Goal: Transaction & Acquisition: Purchase product/service

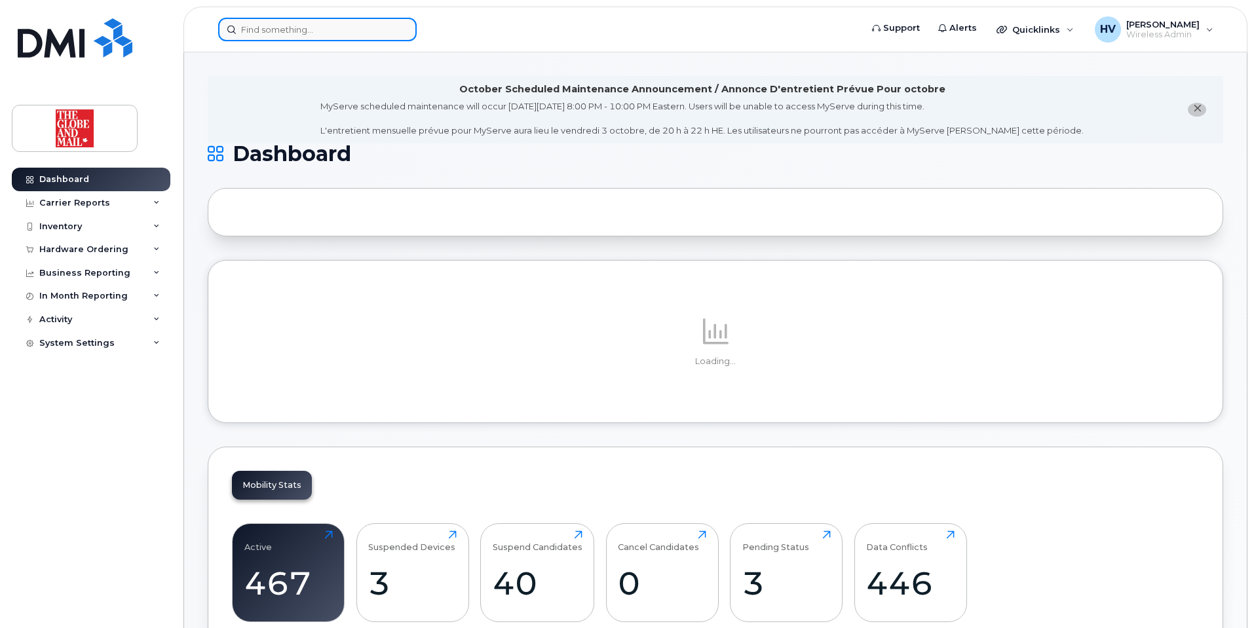
click at [246, 27] on input at bounding box center [317, 30] width 198 height 24
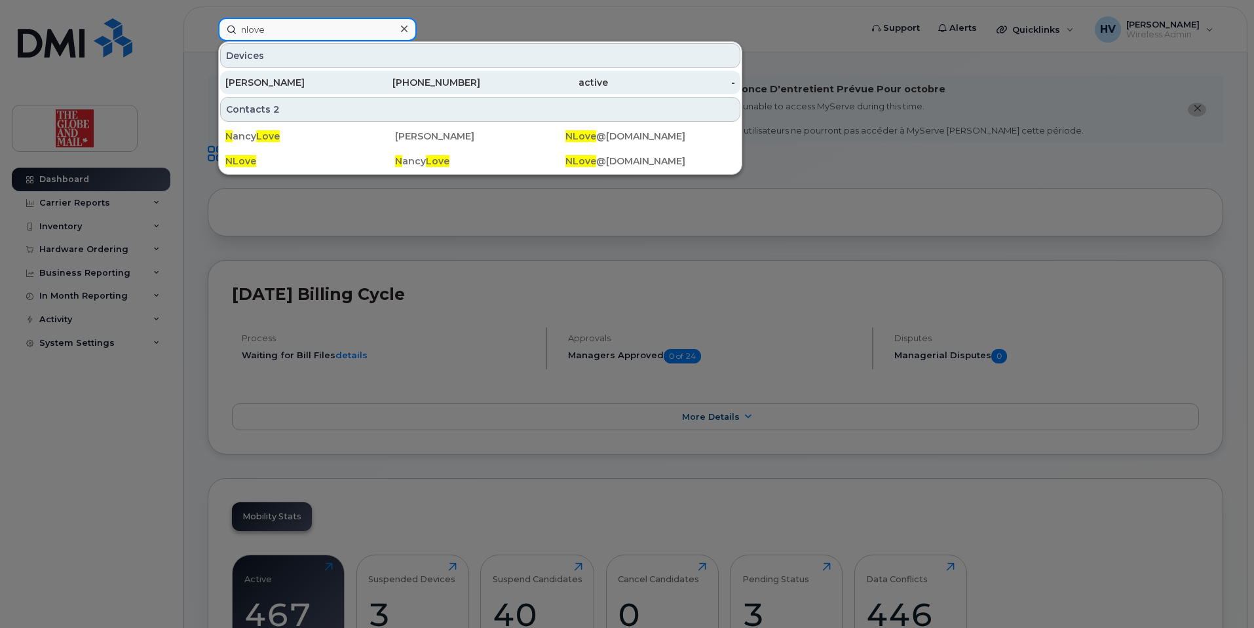
type input "nlove"
click at [275, 82] on div "Love, Nancy" at bounding box center [289, 82] width 128 height 13
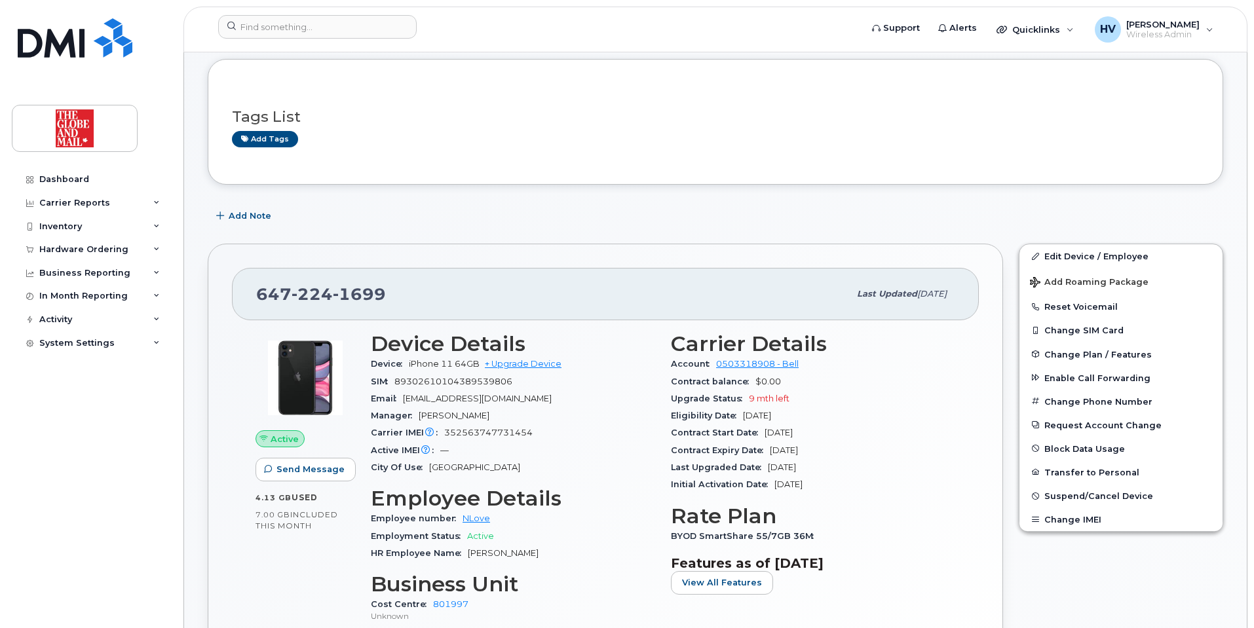
scroll to position [66, 0]
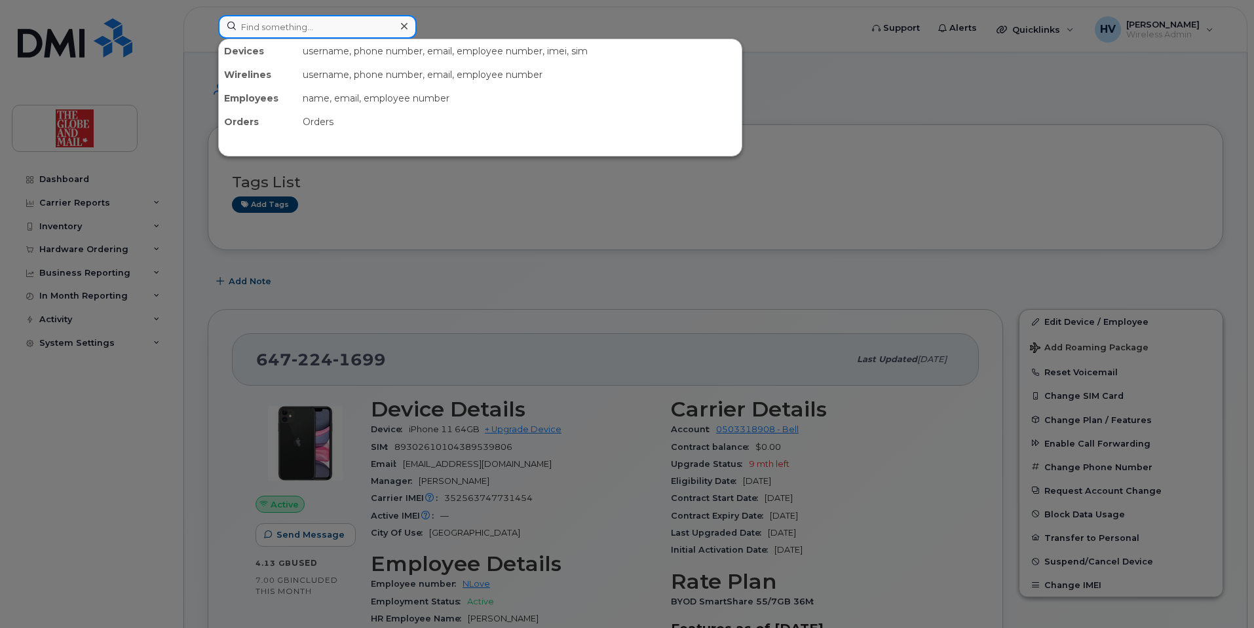
click at [248, 32] on input at bounding box center [317, 27] width 198 height 24
paste input "NVanPraet"
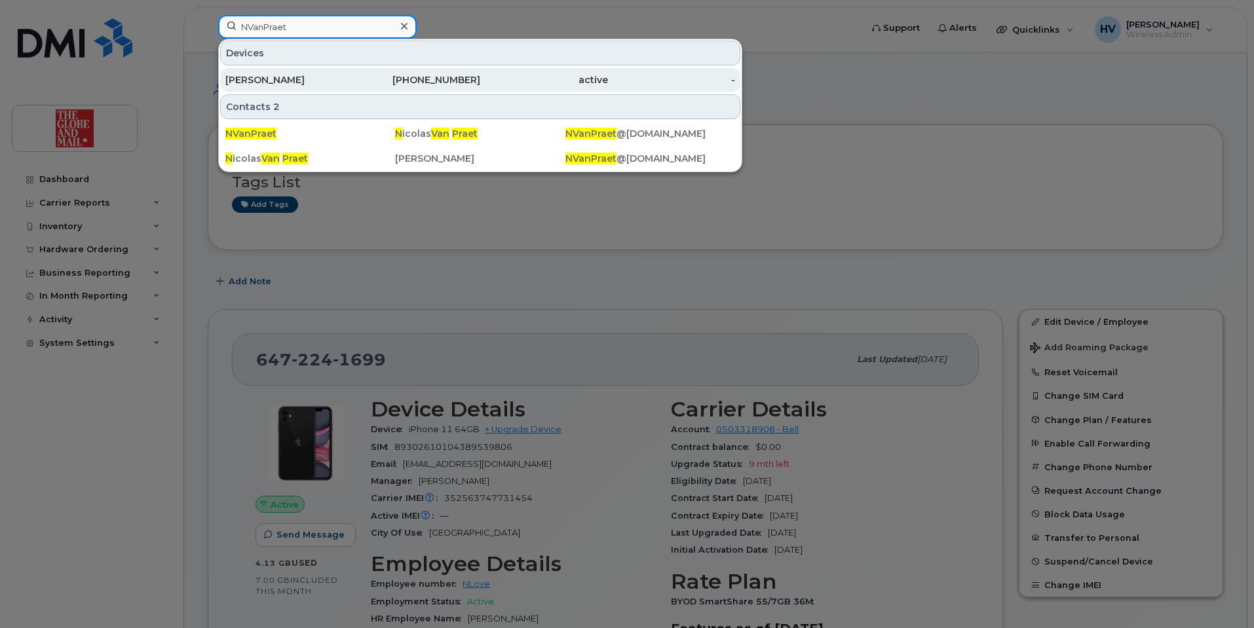
type input "NVanPraet"
click at [272, 79] on div "[PERSON_NAME]" at bounding box center [289, 79] width 128 height 13
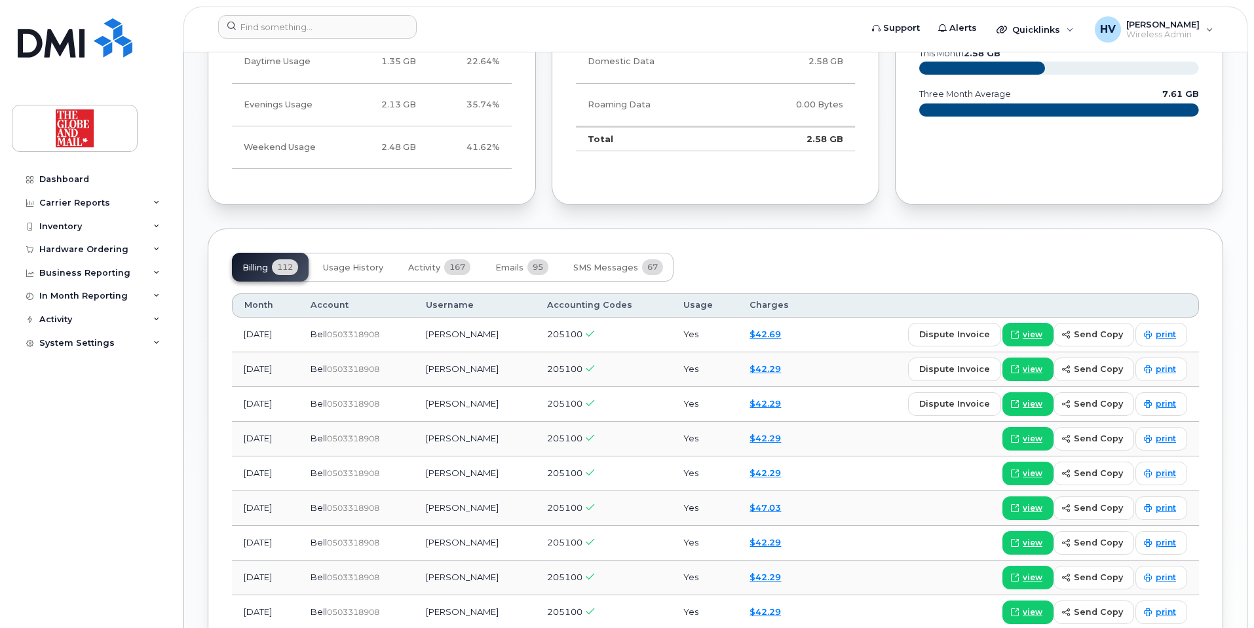
scroll to position [917, 0]
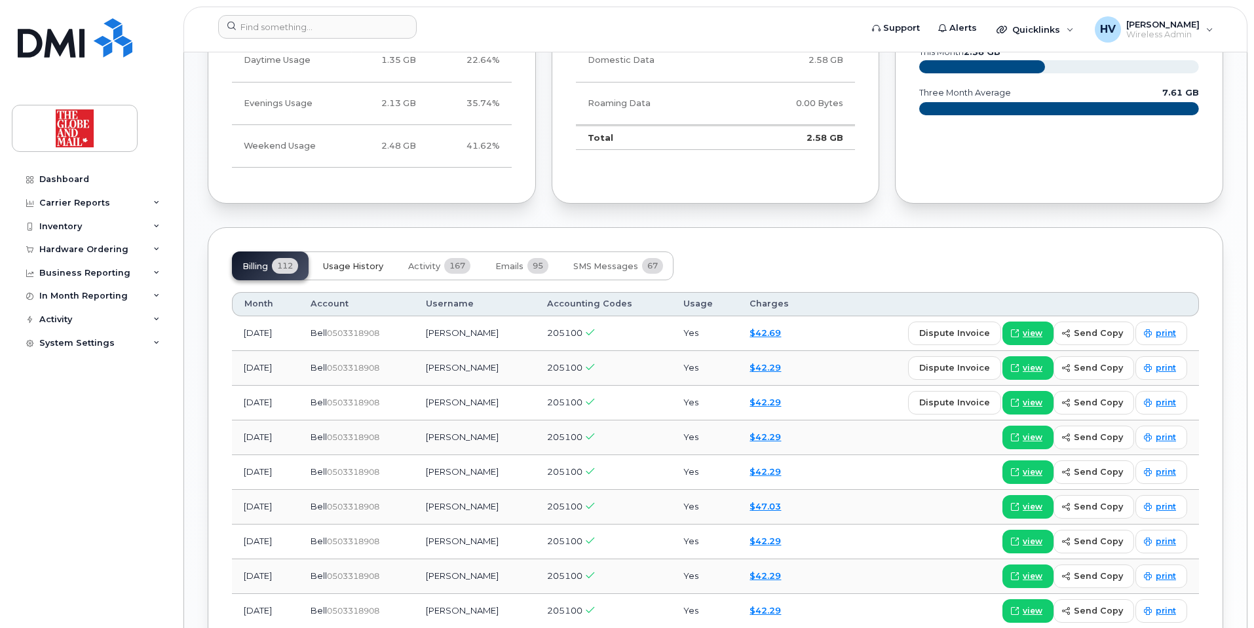
click at [377, 267] on span "Usage History" at bounding box center [353, 266] width 60 height 10
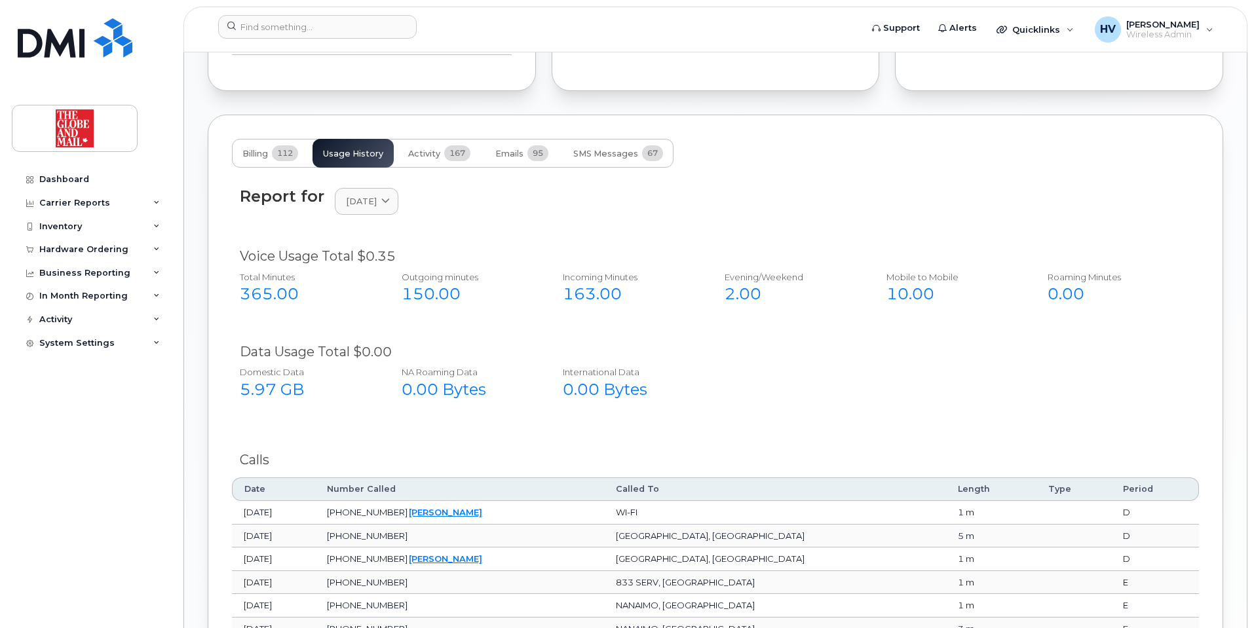
scroll to position [1048, 0]
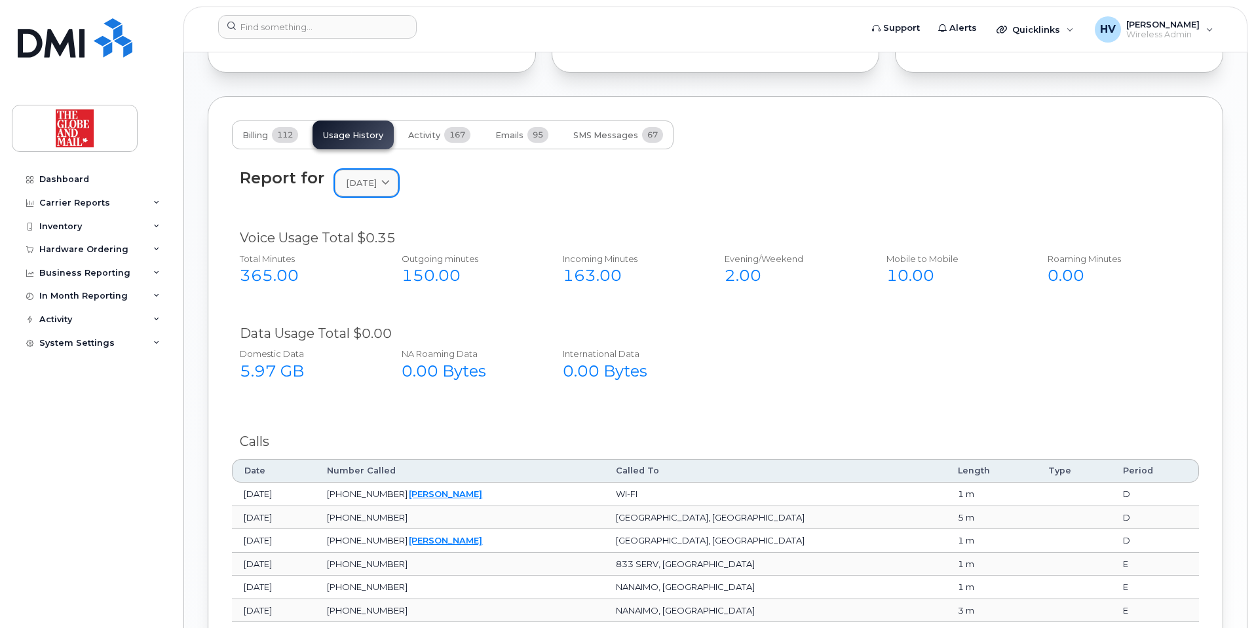
click at [377, 185] on span "September 2025" at bounding box center [361, 183] width 31 height 12
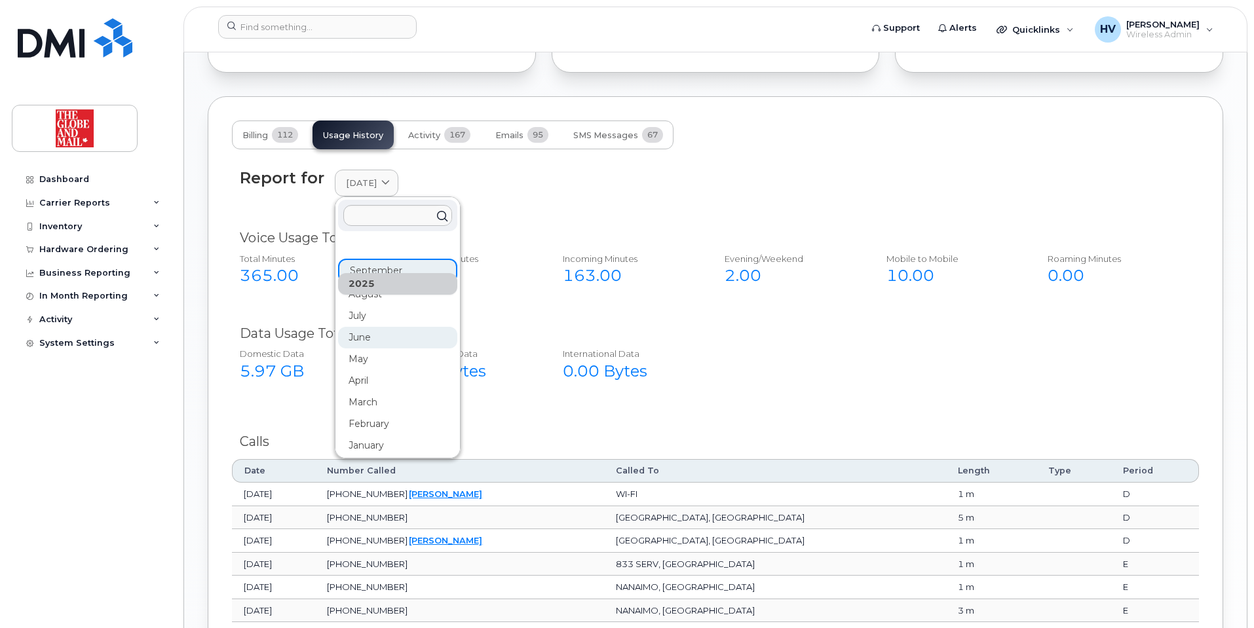
click at [356, 331] on div "June" at bounding box center [397, 338] width 119 height 22
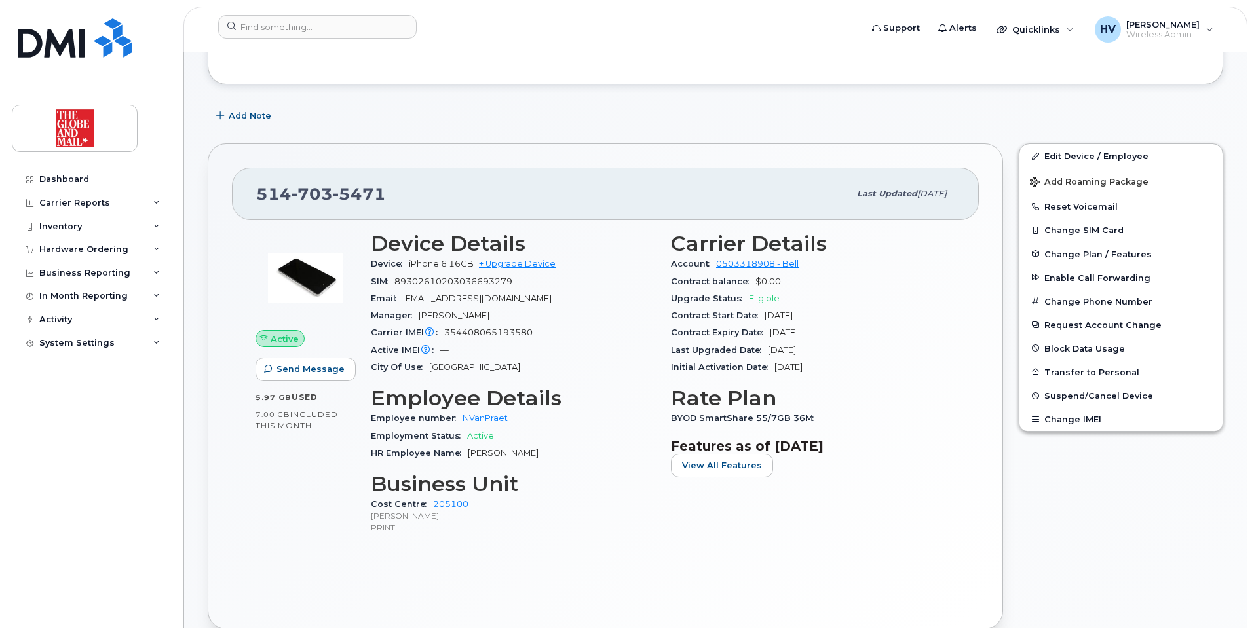
scroll to position [262, 0]
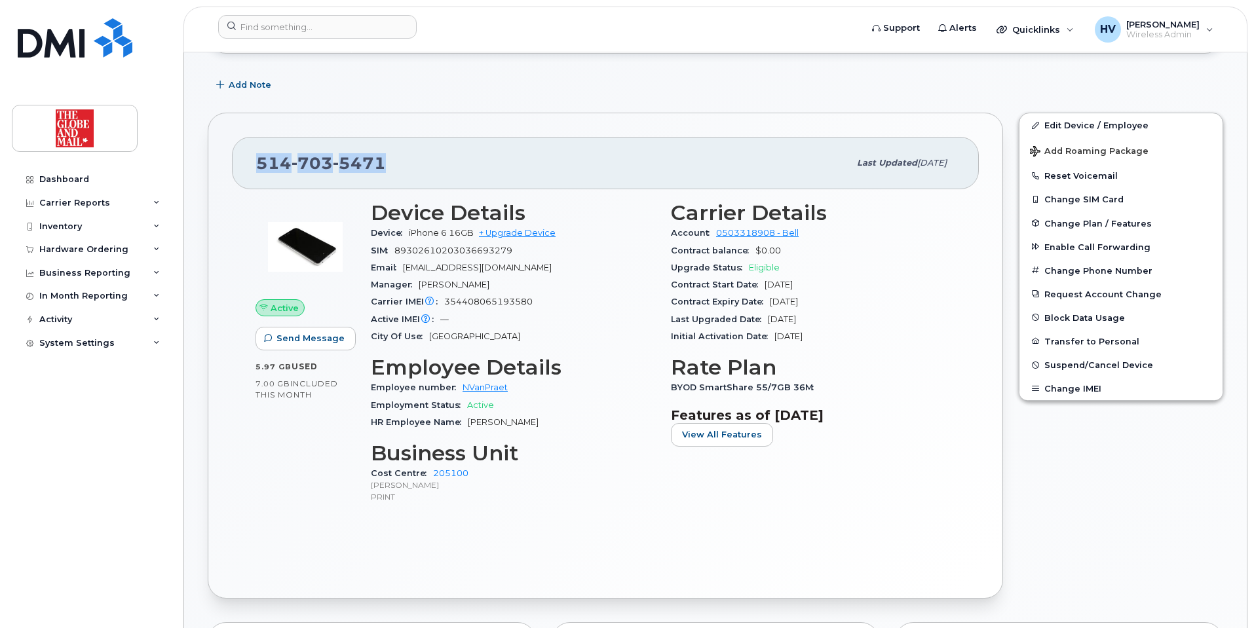
drag, startPoint x: 259, startPoint y: 160, endPoint x: 380, endPoint y: 164, distance: 121.2
click at [380, 164] on span "514 703 5471" at bounding box center [321, 163] width 130 height 20
copy span "514 703 5471"
click at [512, 231] on link "+ Upgrade Device" at bounding box center [517, 233] width 77 height 10
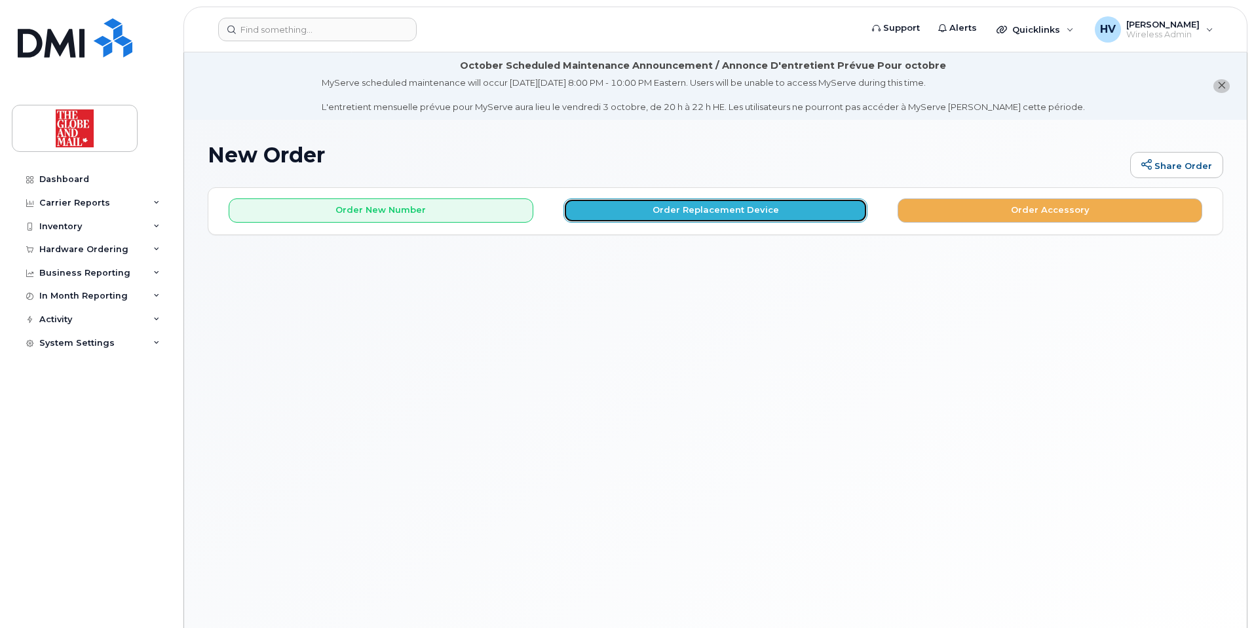
click at [732, 210] on button "Order Replacement Device" at bounding box center [715, 210] width 305 height 24
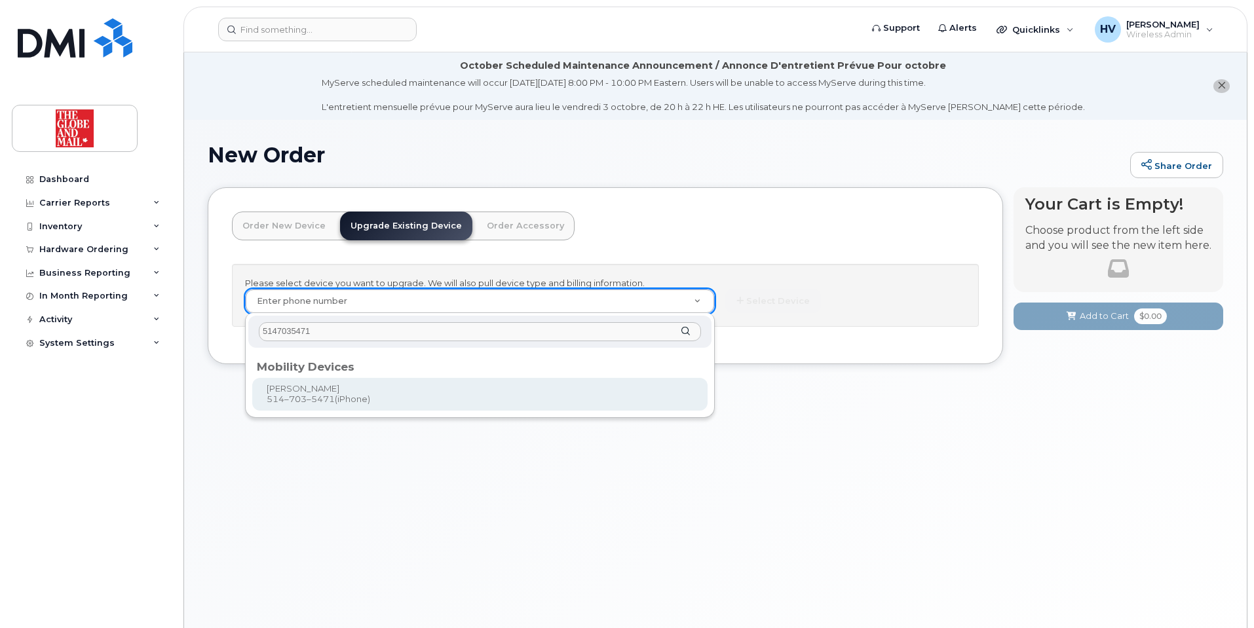
type input "5147035471"
type input "244014"
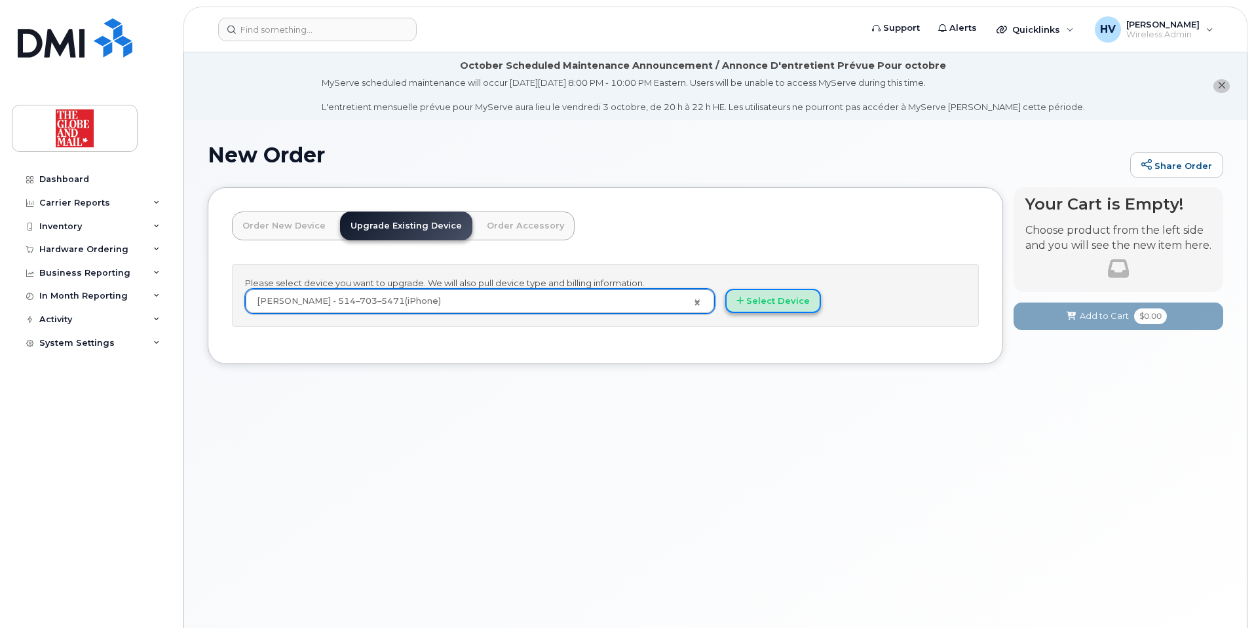
click at [785, 301] on button "Select Device" at bounding box center [773, 301] width 96 height 24
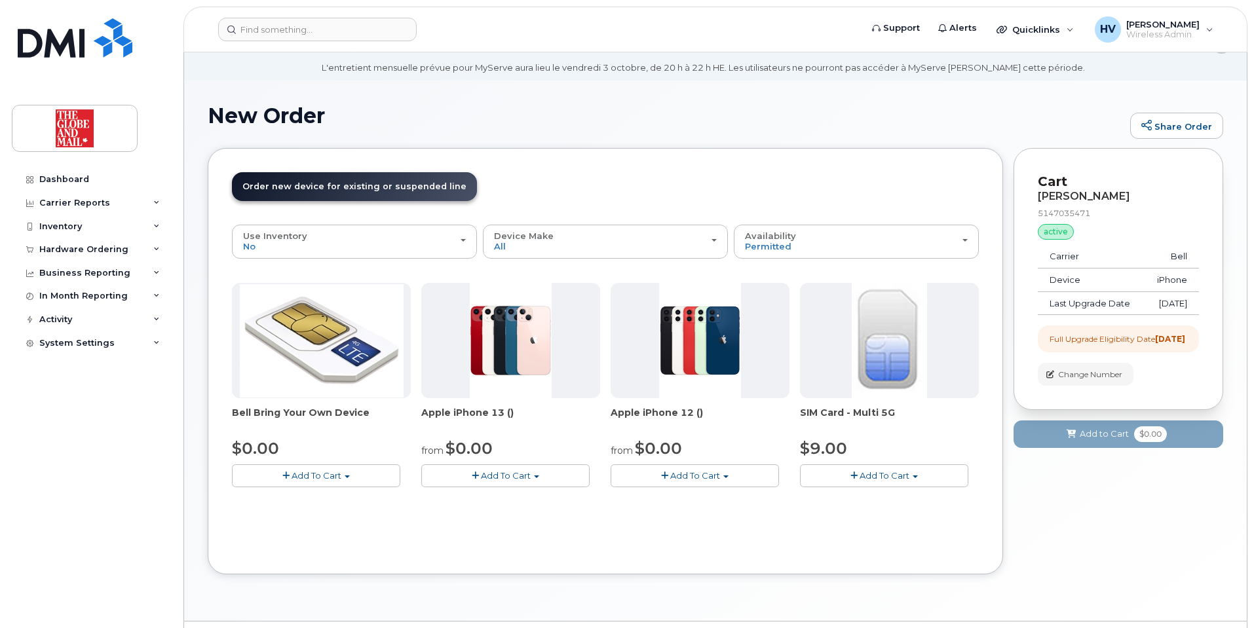
scroll to position [74, 0]
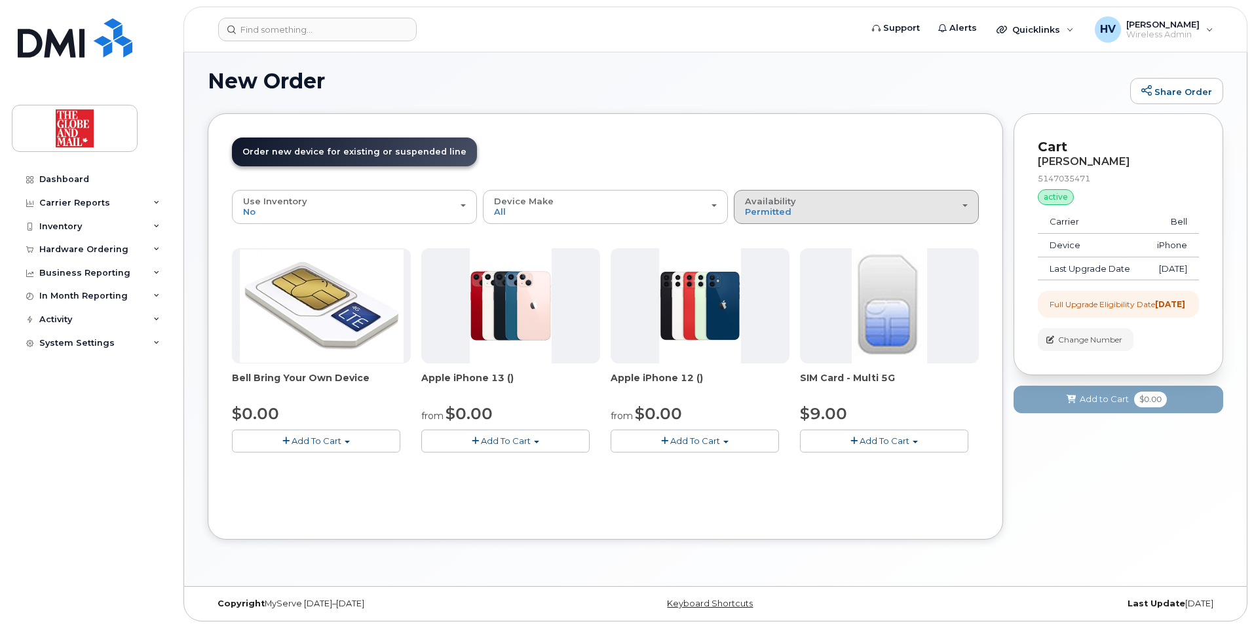
click at [962, 206] on div "Availability Permitted All" at bounding box center [856, 207] width 223 height 20
click at [764, 256] on label "All" at bounding box center [751, 259] width 28 height 16
click at [0, 0] on input "All" at bounding box center [0, 0] width 0 height 0
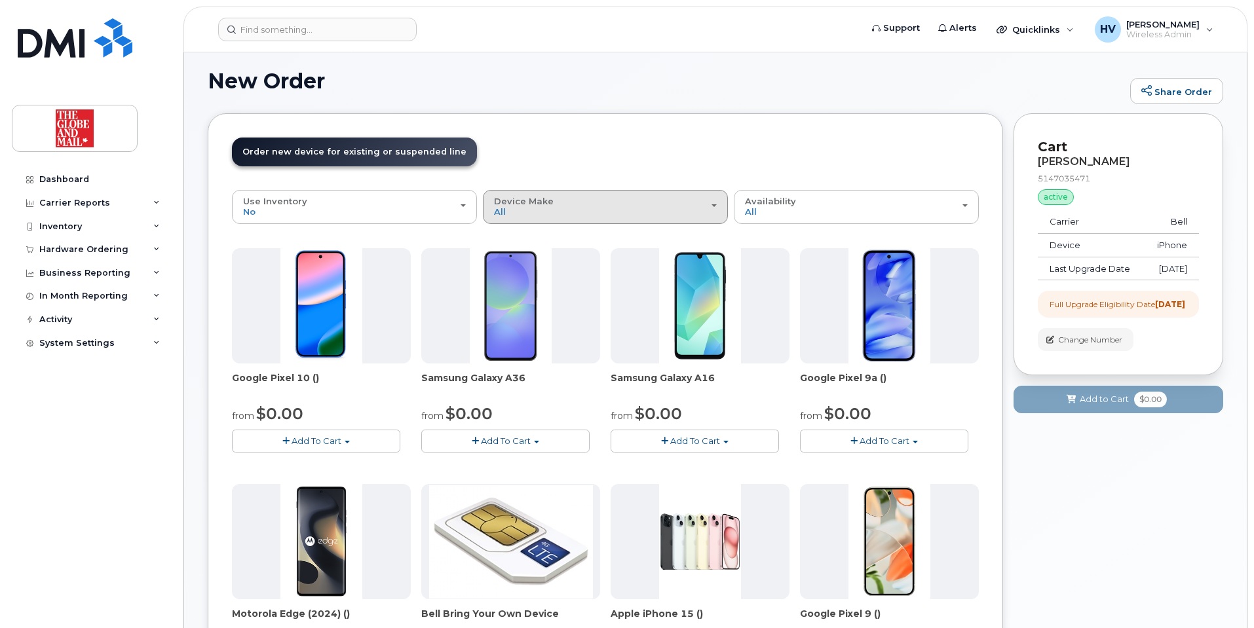
click at [716, 206] on span "button" at bounding box center [713, 205] width 5 height 3
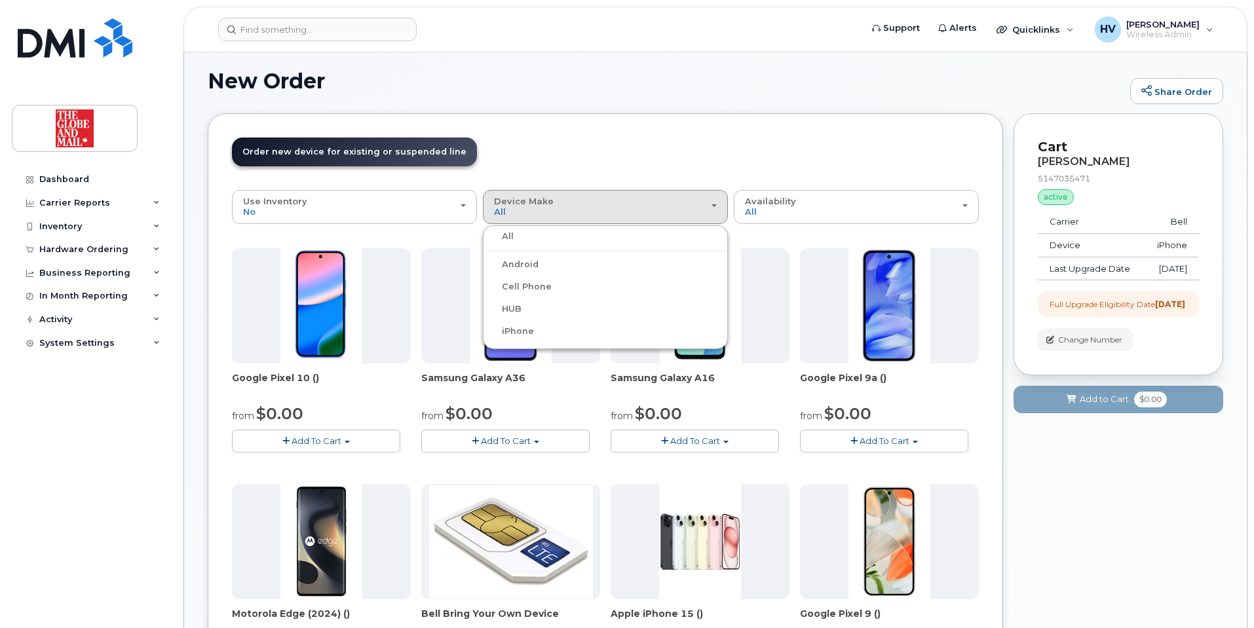
click at [510, 333] on label "iPhone" at bounding box center [510, 332] width 48 height 16
click at [0, 0] on input "iPhone" at bounding box center [0, 0] width 0 height 0
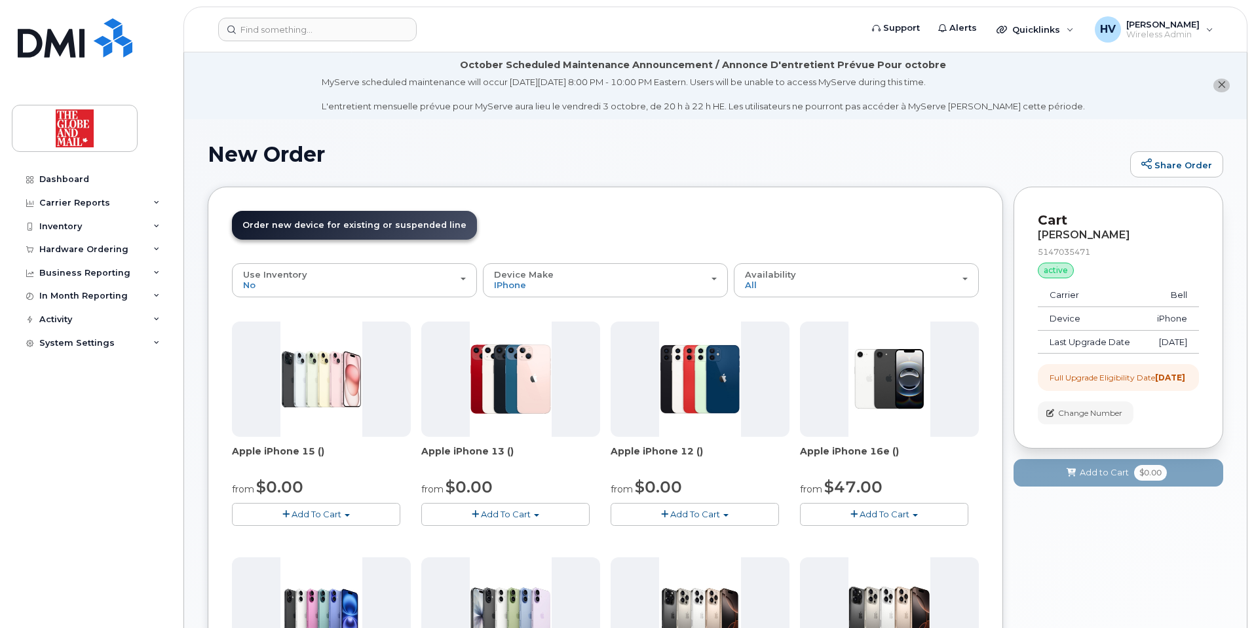
scroll to position [0, 0]
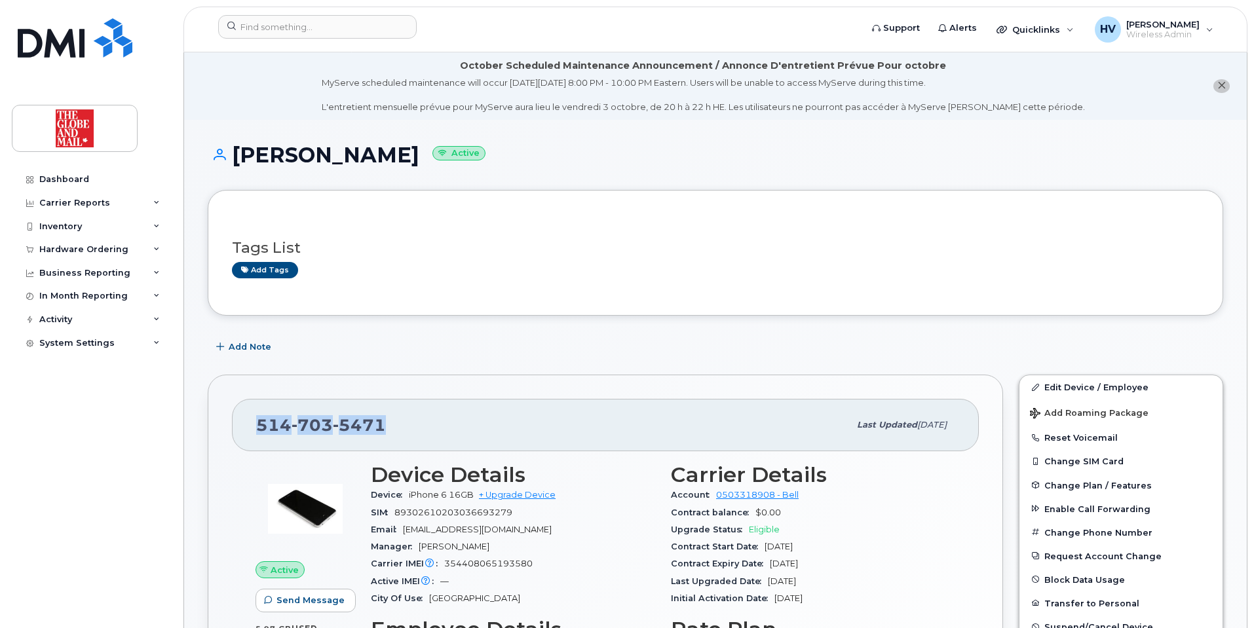
drag, startPoint x: 256, startPoint y: 427, endPoint x: 381, endPoint y: 431, distance: 124.5
click at [381, 431] on span "514 703 5471" at bounding box center [321, 425] width 130 height 20
copy span "514 703 5471"
click at [542, 495] on link "+ Upgrade Device" at bounding box center [517, 495] width 77 height 10
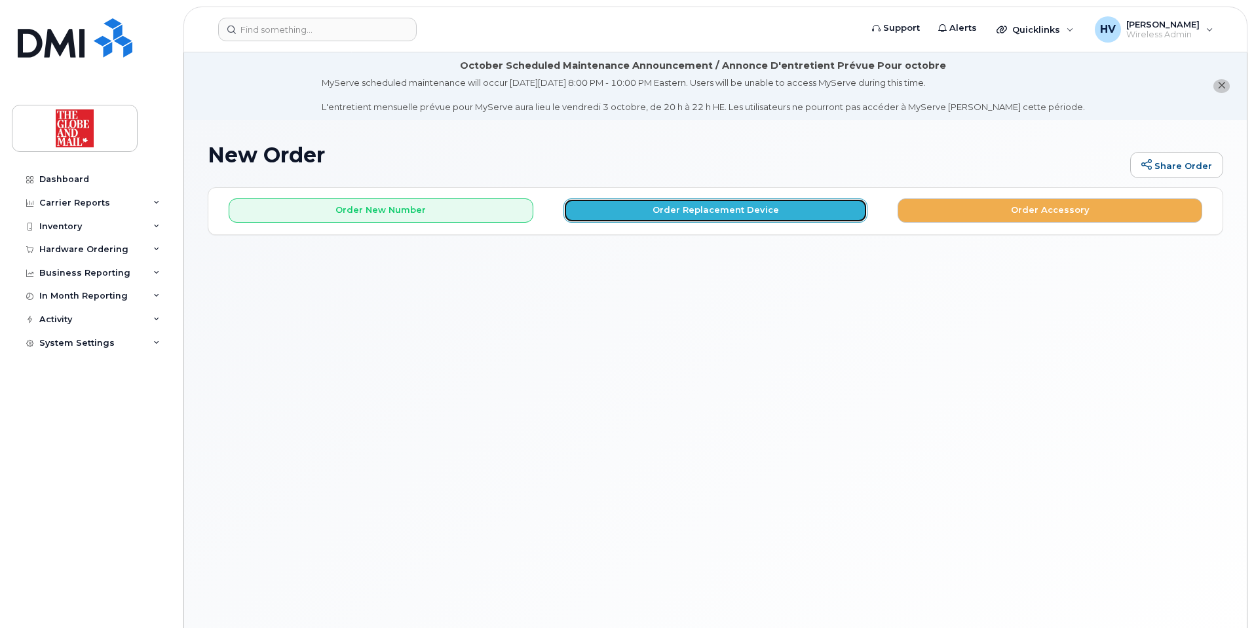
click at [732, 212] on button "Order Replacement Device" at bounding box center [715, 210] width 305 height 24
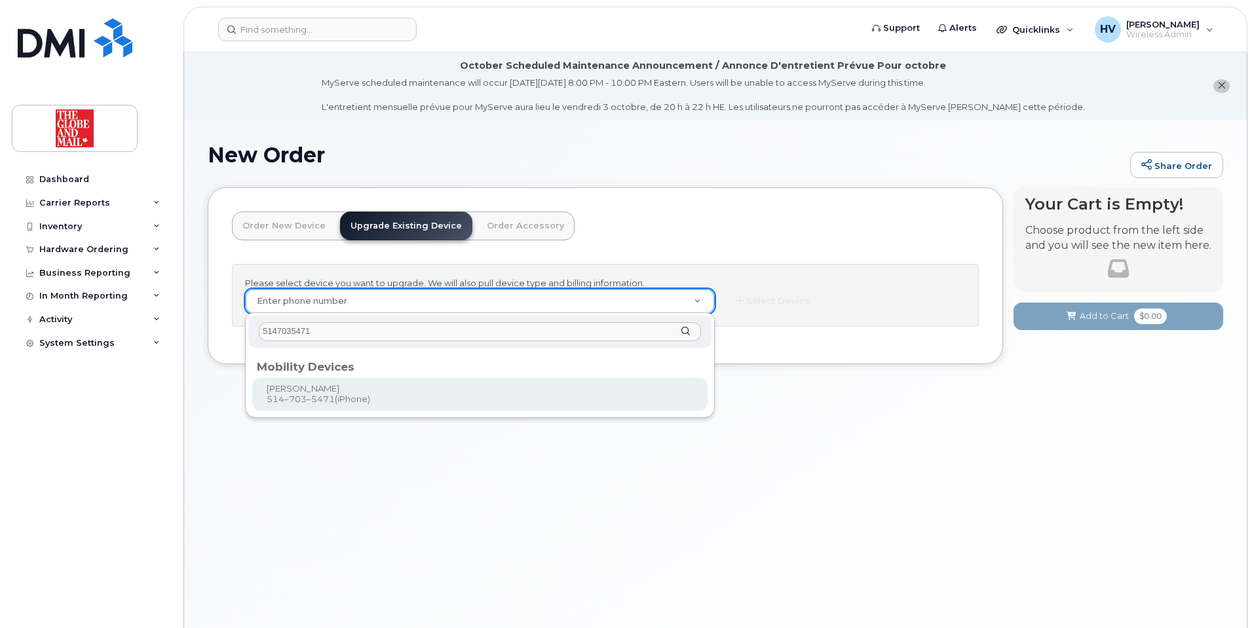
type input "5147035471"
type input "244014"
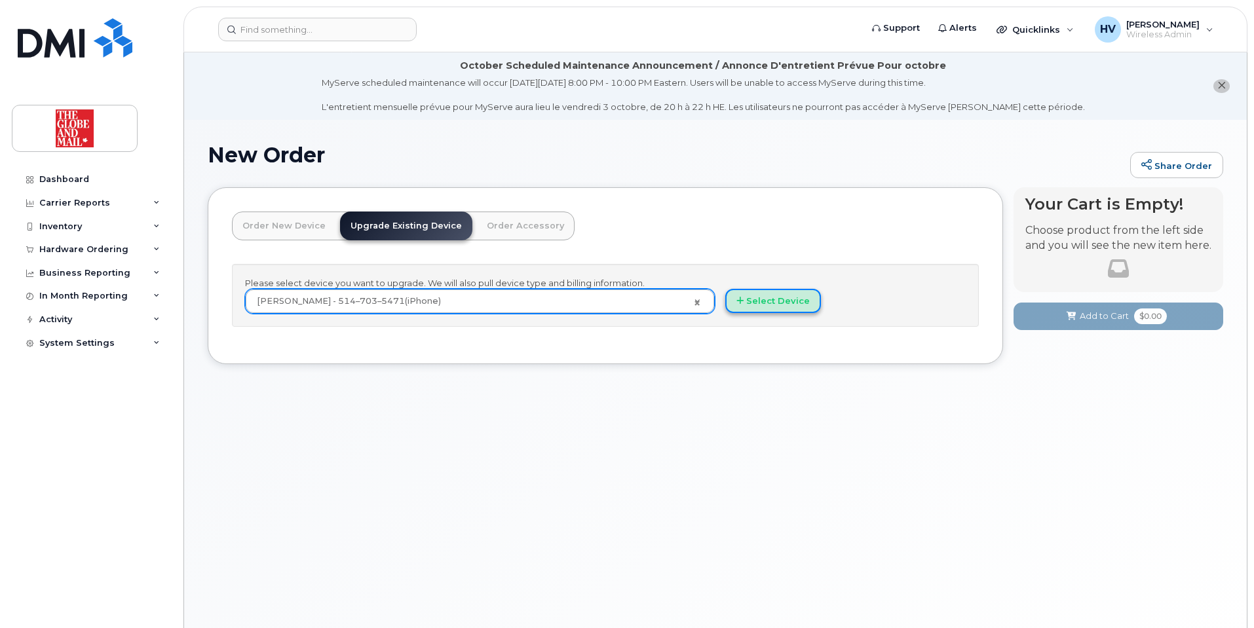
click at [761, 297] on button "Select Device" at bounding box center [773, 301] width 96 height 24
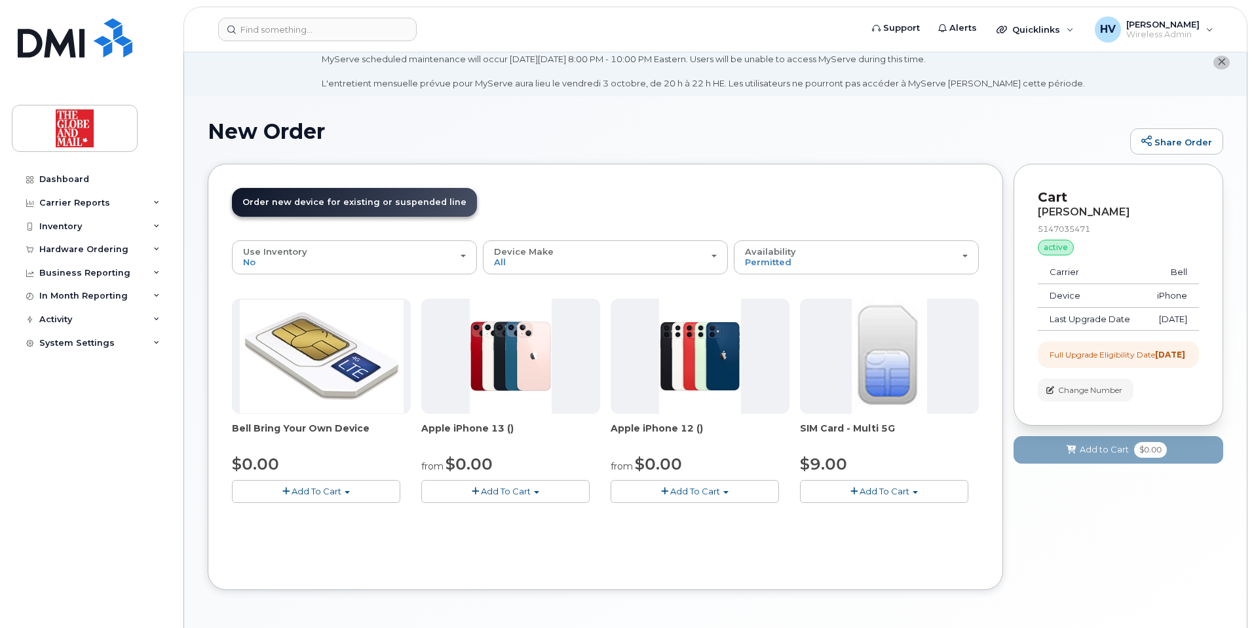
scroll to position [66, 0]
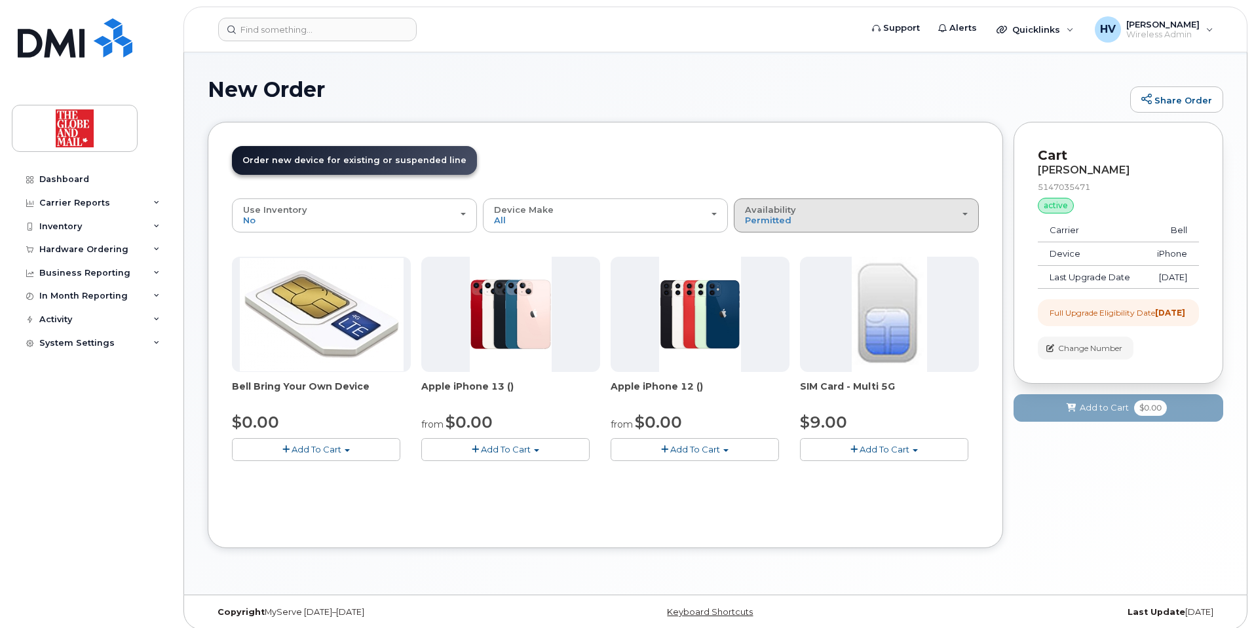
click at [963, 215] on span "button" at bounding box center [964, 214] width 5 height 3
click at [762, 269] on label "All" at bounding box center [751, 267] width 28 height 16
click at [0, 0] on input "All" at bounding box center [0, 0] width 0 height 0
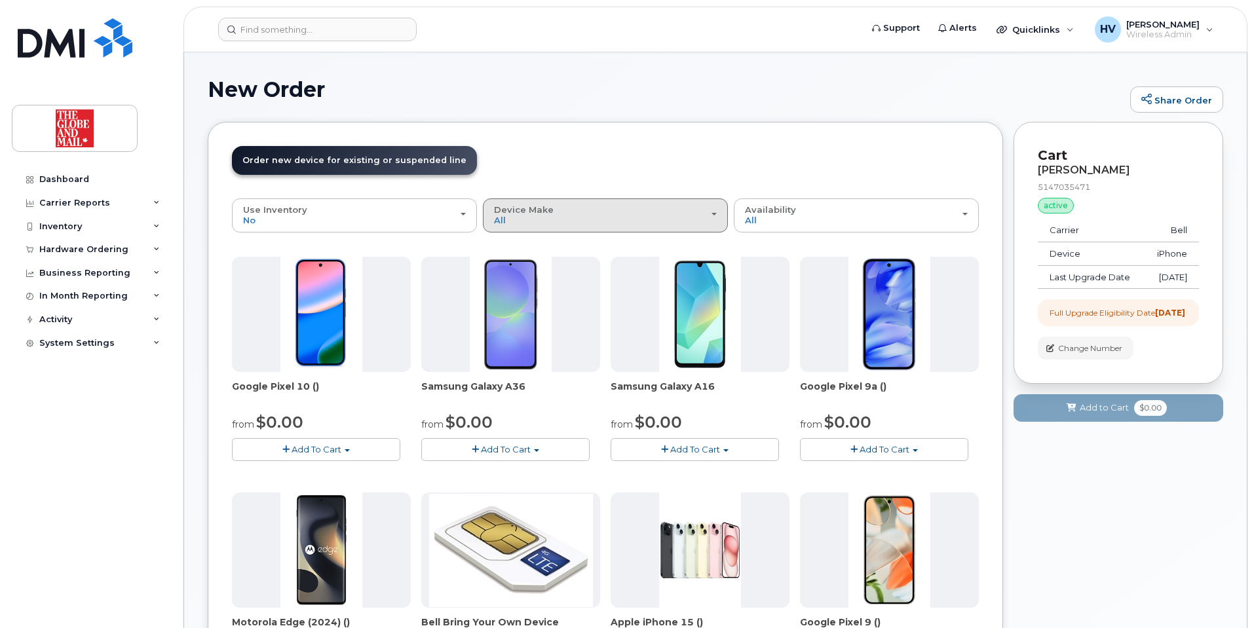
click at [715, 216] on div "Device Make All Android Cell Phone HUB iPhone" at bounding box center [605, 215] width 223 height 20
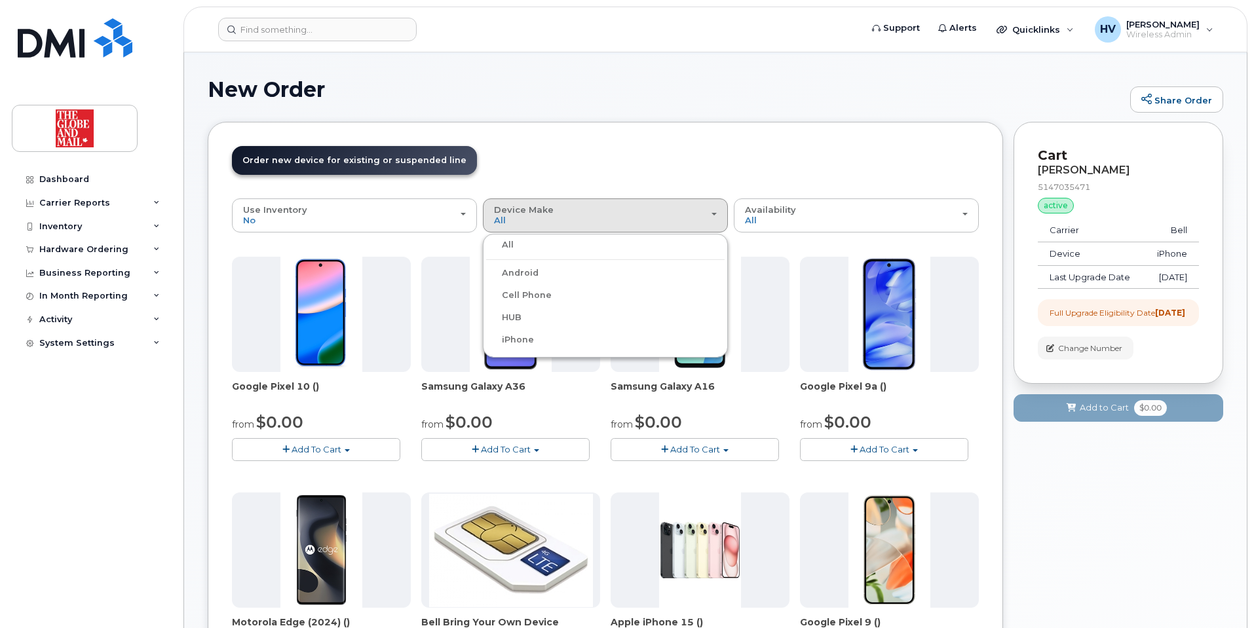
click at [517, 336] on label "iPhone" at bounding box center [510, 340] width 48 height 16
click at [0, 0] on input "iPhone" at bounding box center [0, 0] width 0 height 0
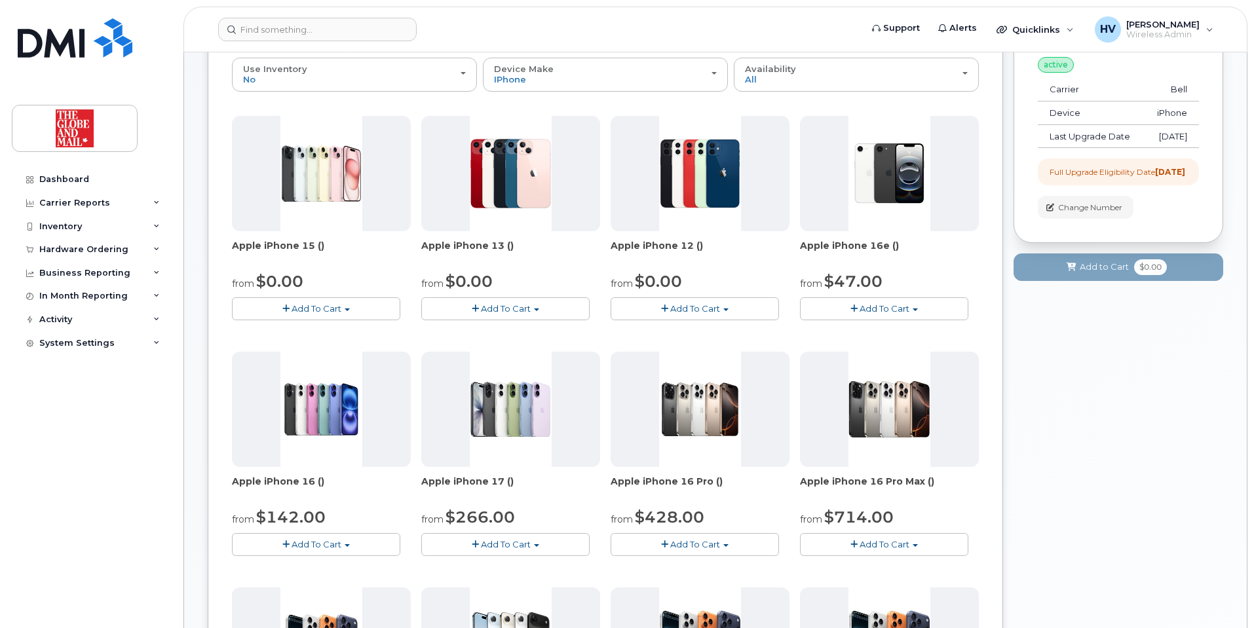
scroll to position [131, 0]
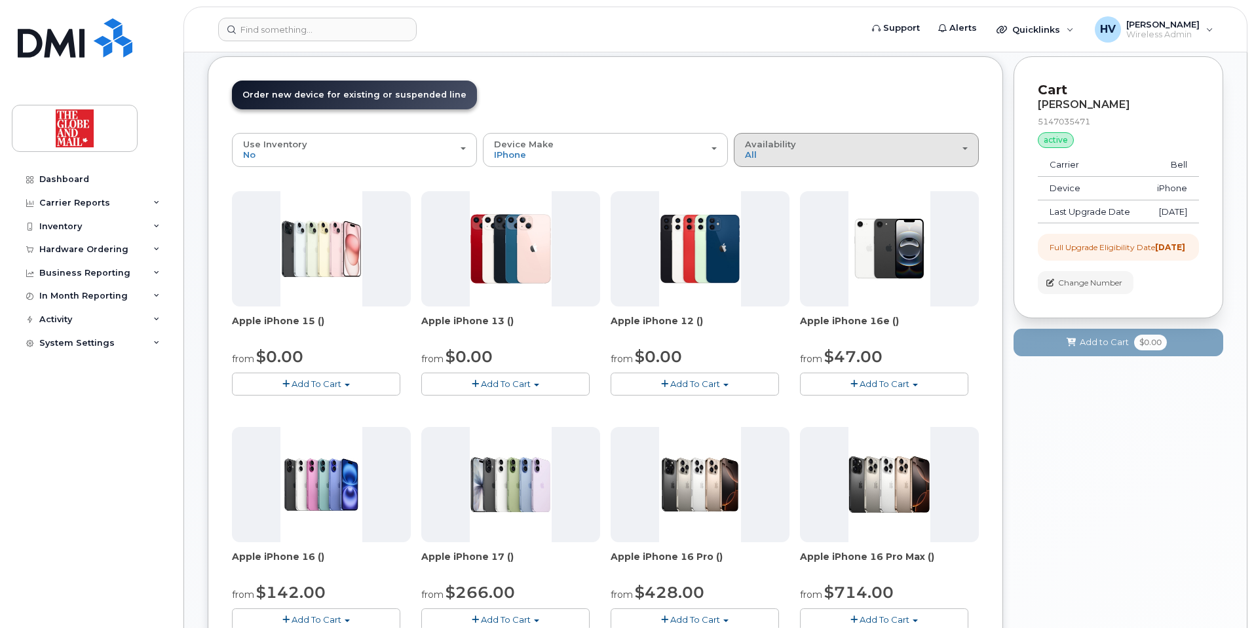
click at [963, 153] on div "Availability Permitted All" at bounding box center [856, 150] width 223 height 20
click at [791, 178] on label "Permitted" at bounding box center [768, 180] width 62 height 16
click at [0, 0] on input "Permitted" at bounding box center [0, 0] width 0 height 0
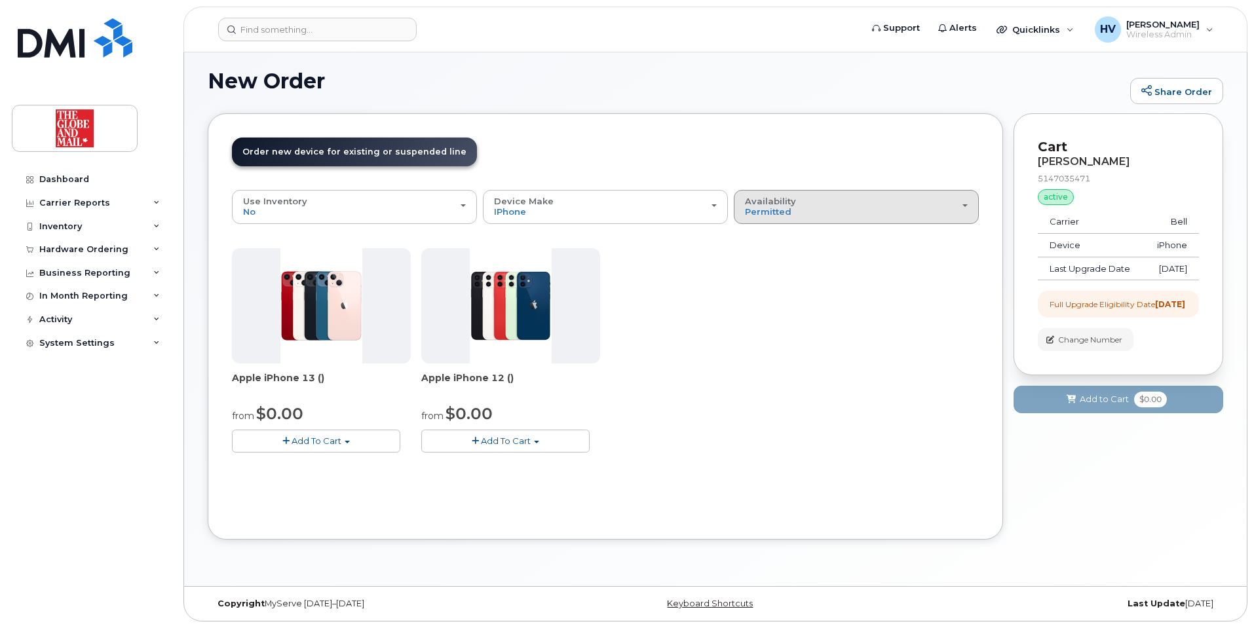
click at [834, 205] on div "Availability Permitted All" at bounding box center [856, 207] width 223 height 20
click at [757, 259] on label "All" at bounding box center [751, 259] width 28 height 16
click at [0, 0] on input "All" at bounding box center [0, 0] width 0 height 0
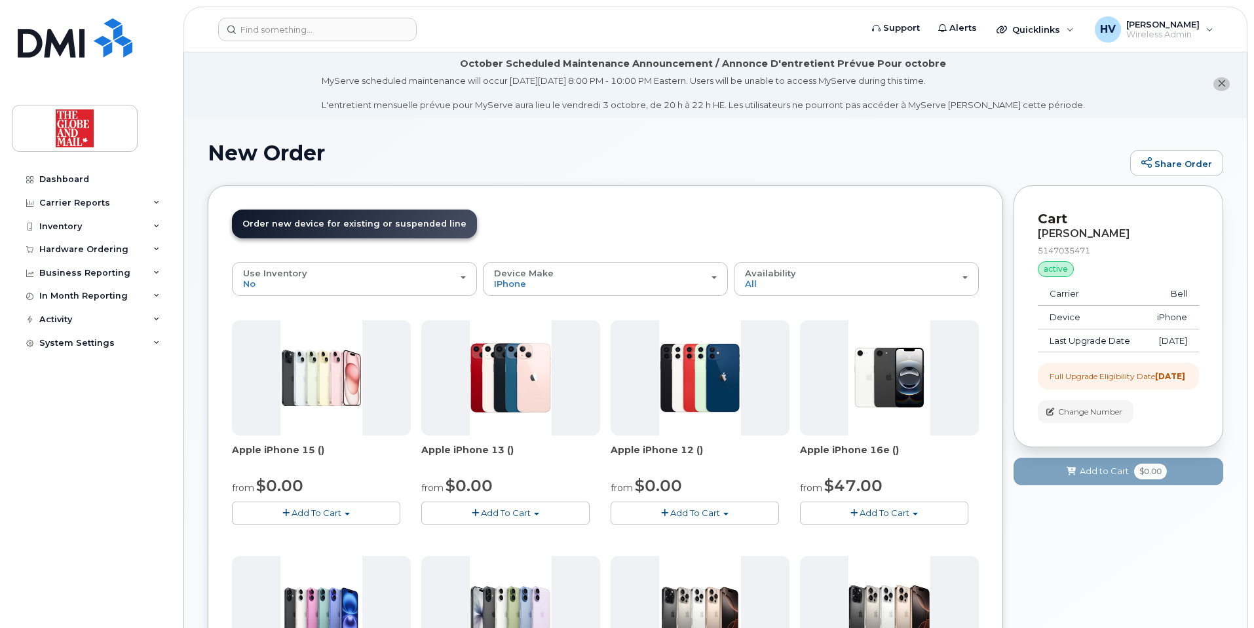
scroll to position [0, 0]
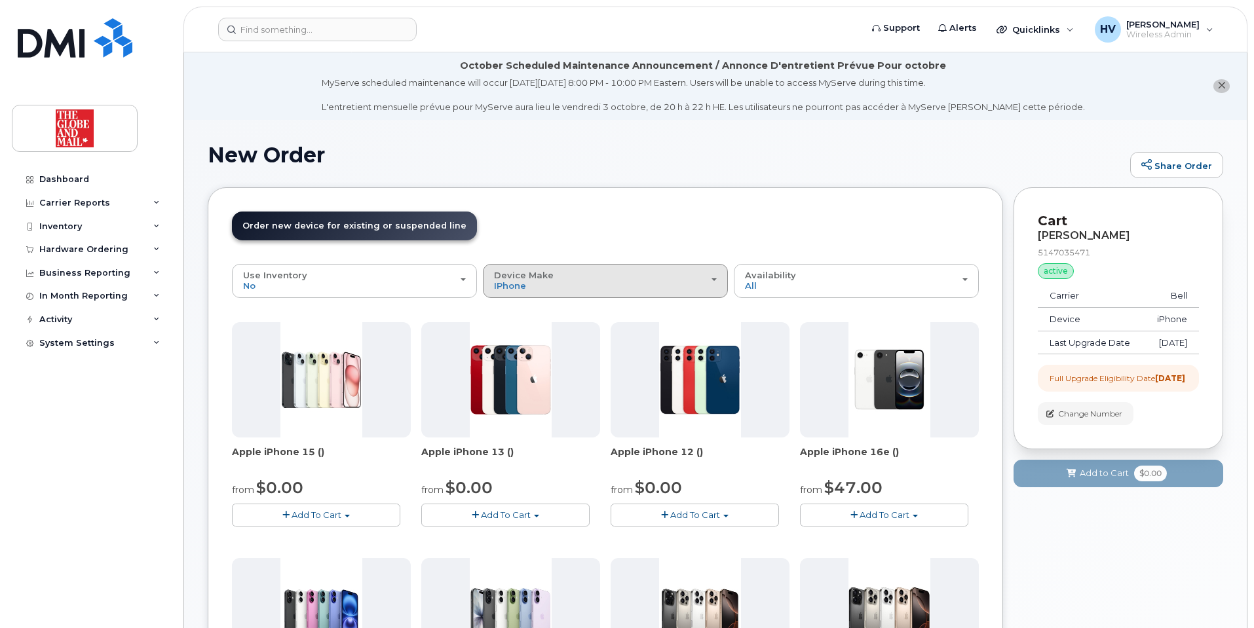
click at [715, 278] on div "Device Make All Android Cell Phone HUB iPhone" at bounding box center [605, 281] width 223 height 20
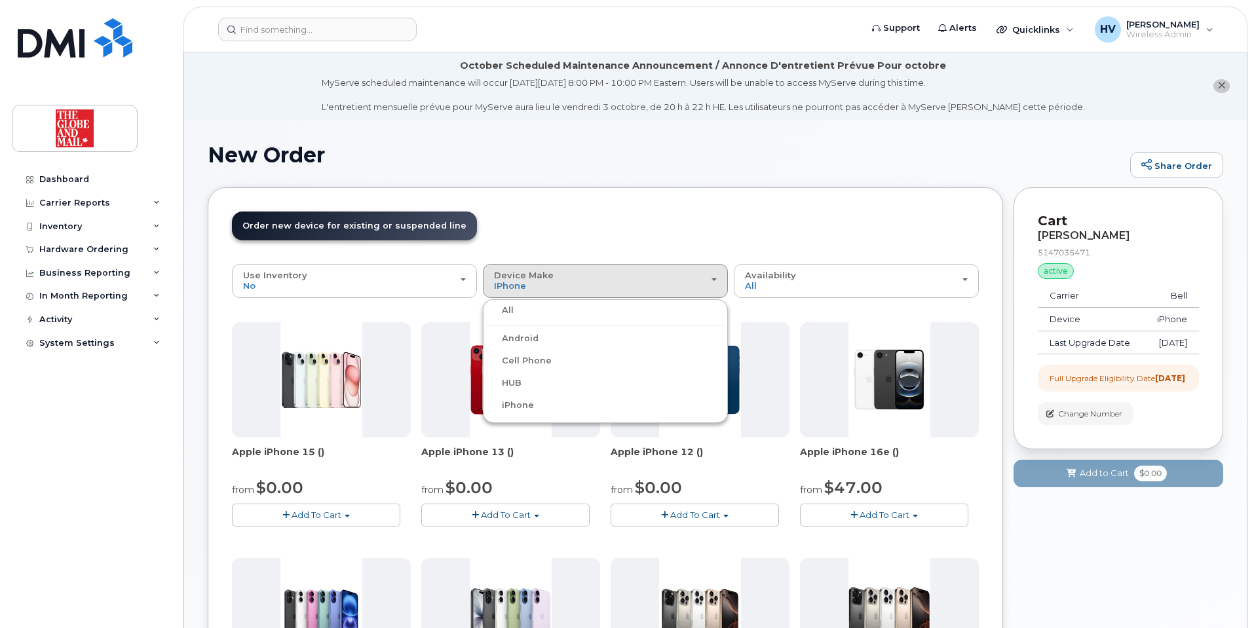
click at [517, 407] on label "iPhone" at bounding box center [510, 406] width 48 height 16
click at [0, 0] on input "iPhone" at bounding box center [0, 0] width 0 height 0
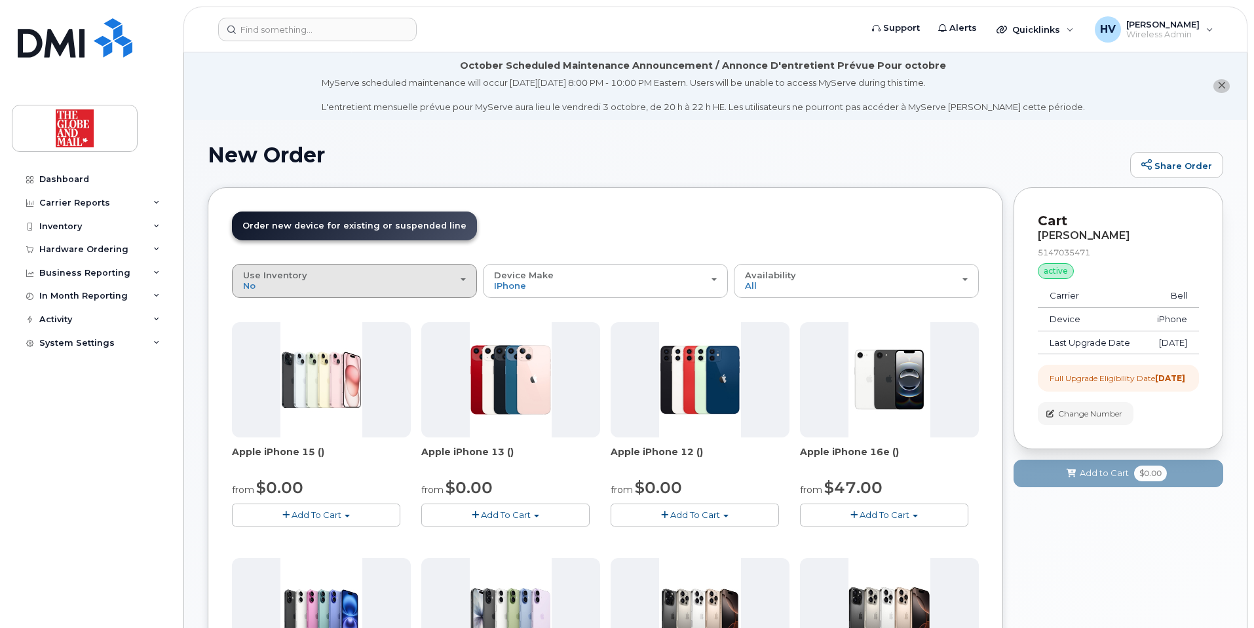
click at [460, 278] on span "button" at bounding box center [462, 279] width 5 height 3
click at [277, 334] on div "Yes" at bounding box center [354, 333] width 238 height 16
click at [470, 275] on button "Use Inventory No" at bounding box center [354, 281] width 245 height 34
click at [258, 329] on label "Yes" at bounding box center [250, 333] width 31 height 16
click at [0, 0] on input "Yes" at bounding box center [0, 0] width 0 height 0
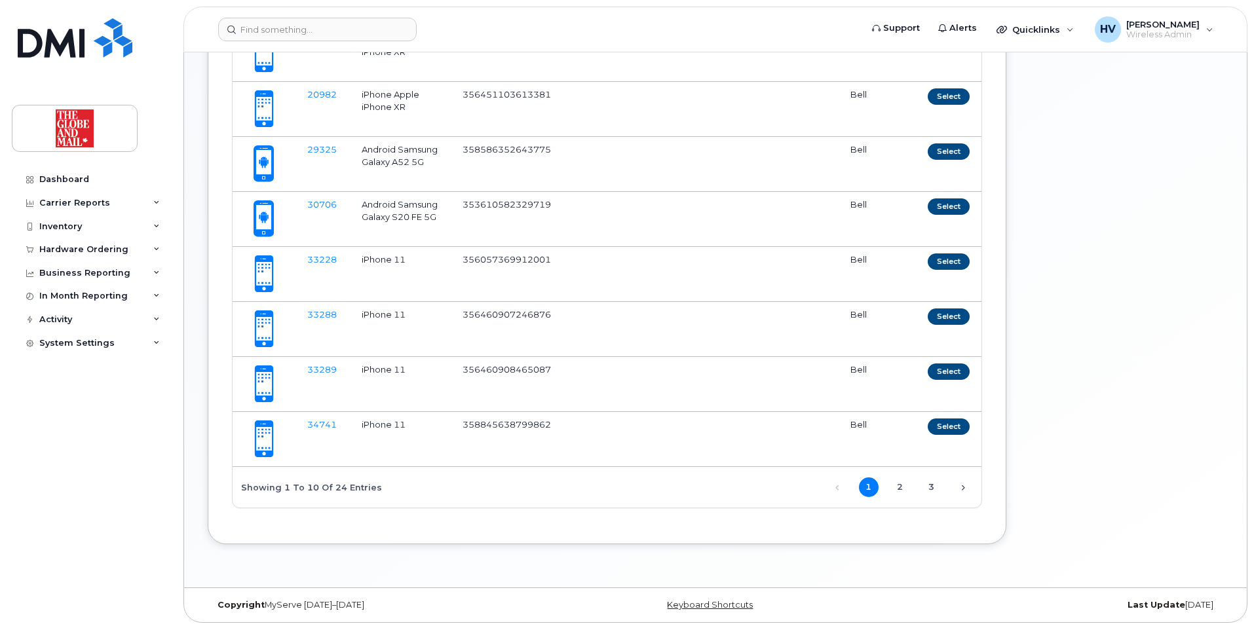
scroll to position [474, 0]
click at [897, 485] on link "2" at bounding box center [900, 486] width 20 height 20
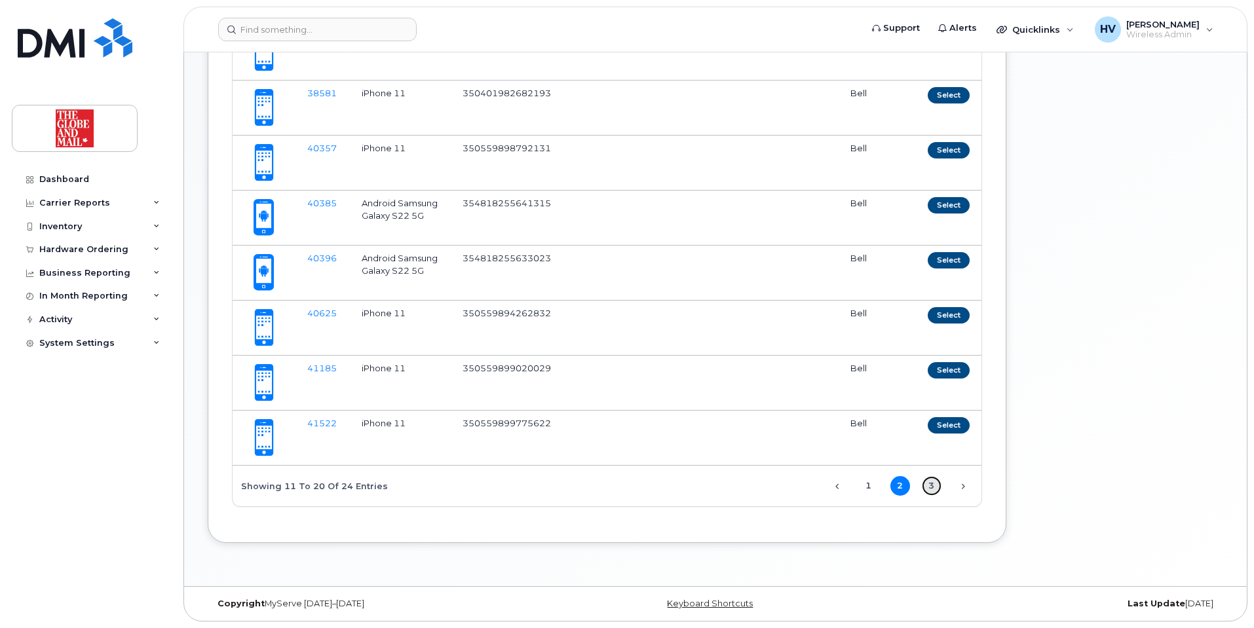
click at [925, 485] on link "3" at bounding box center [932, 486] width 20 height 20
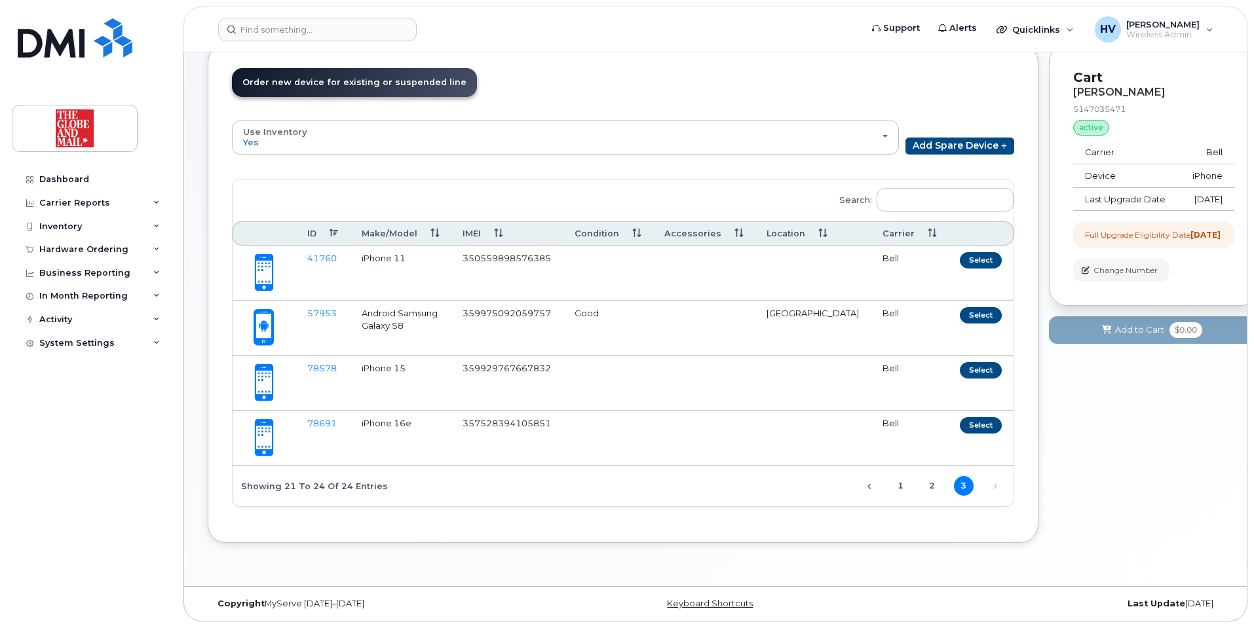
scroll to position [143, 0]
click at [960, 367] on button "Select" at bounding box center [981, 370] width 42 height 16
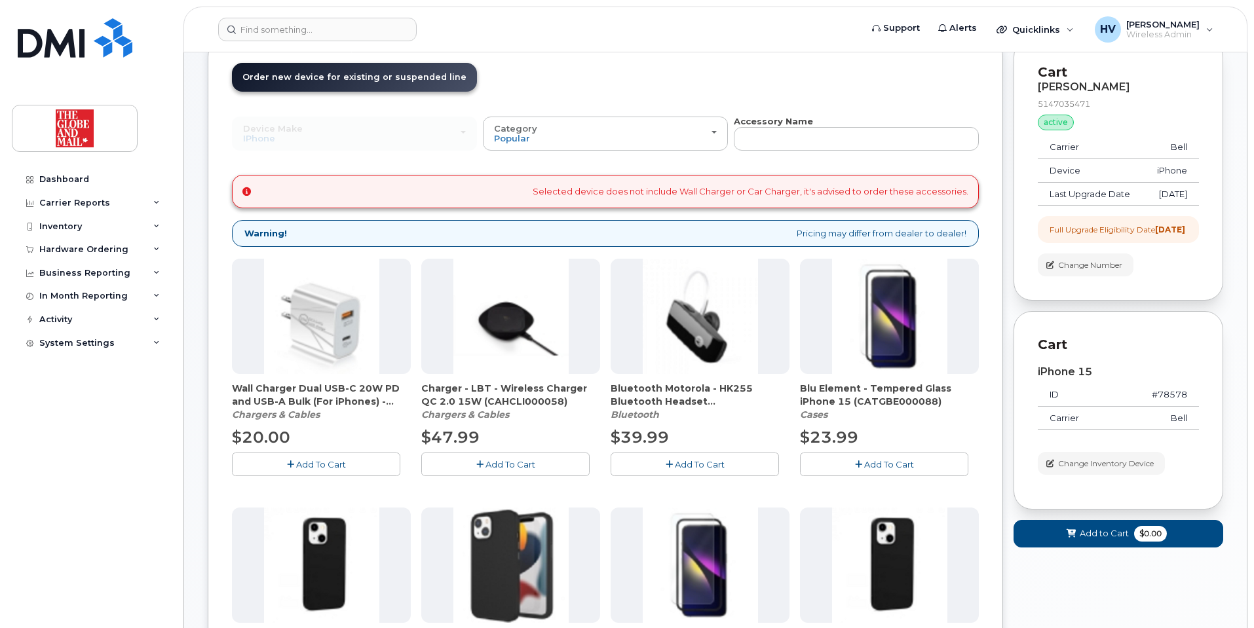
scroll to position [20, 0]
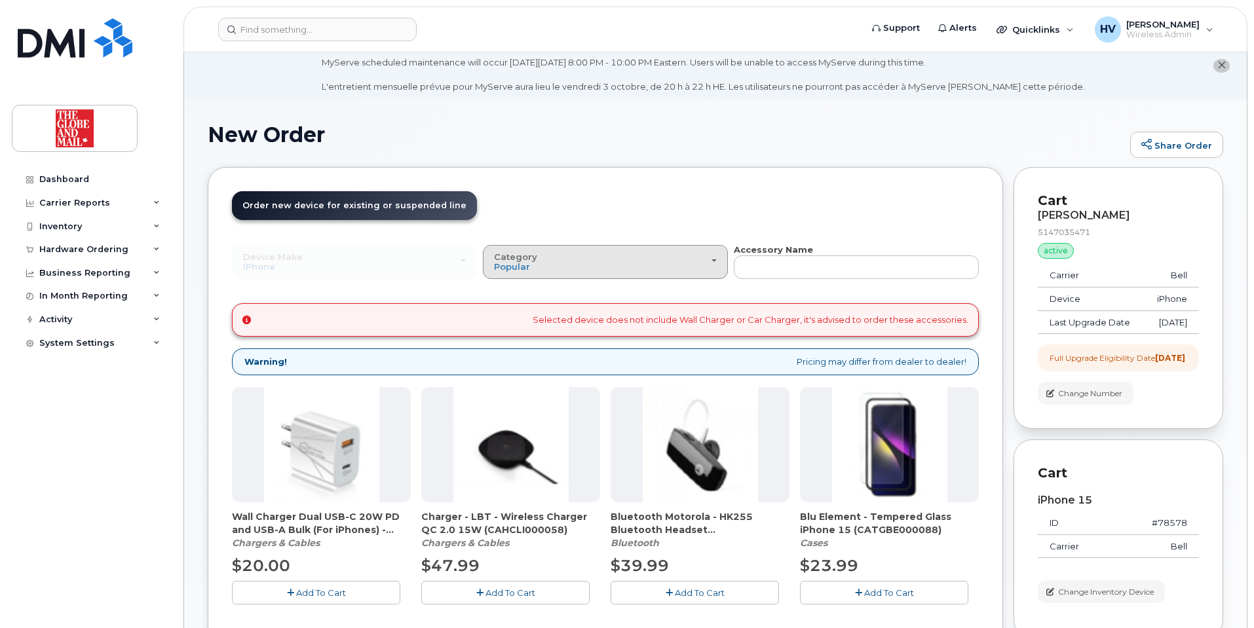
click at [717, 261] on button "Category Popular" at bounding box center [605, 262] width 245 height 34
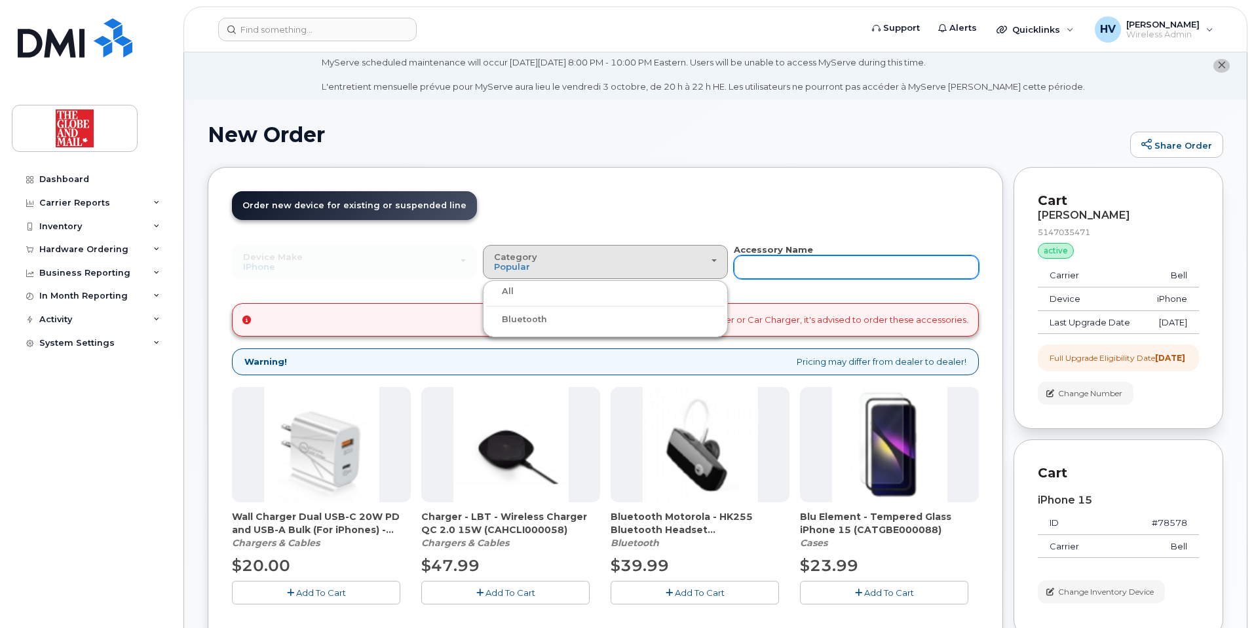
click at [785, 269] on input "text" at bounding box center [856, 267] width 245 height 24
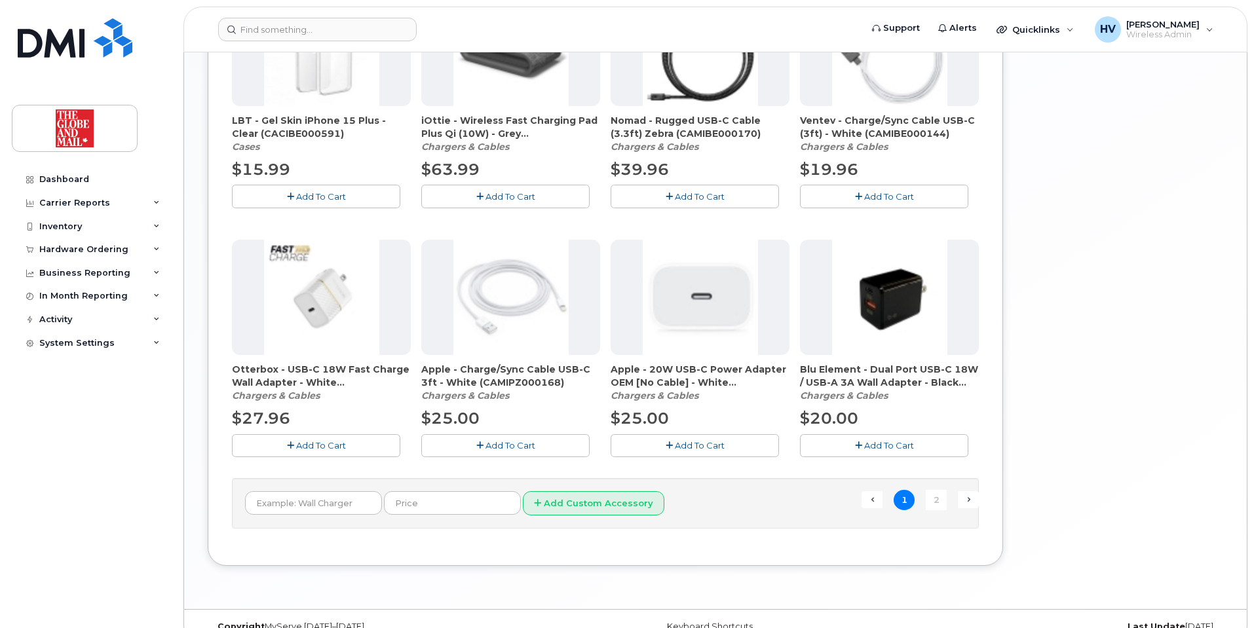
scroll to position [937, 0]
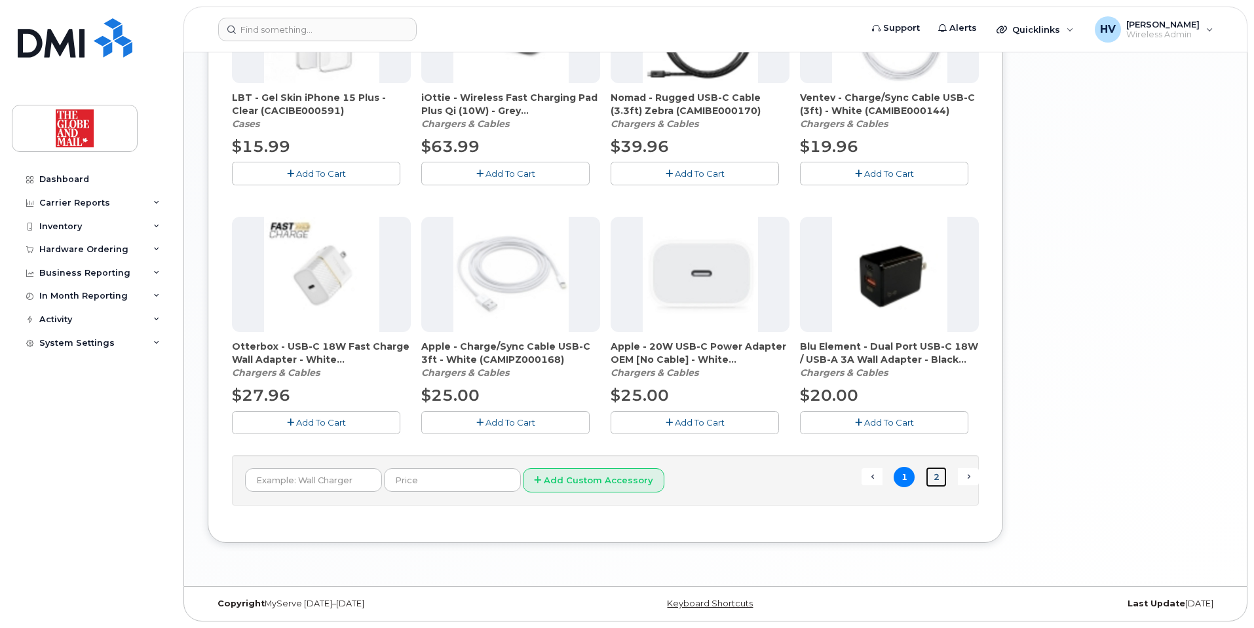
click at [932, 478] on link "2" at bounding box center [936, 477] width 21 height 20
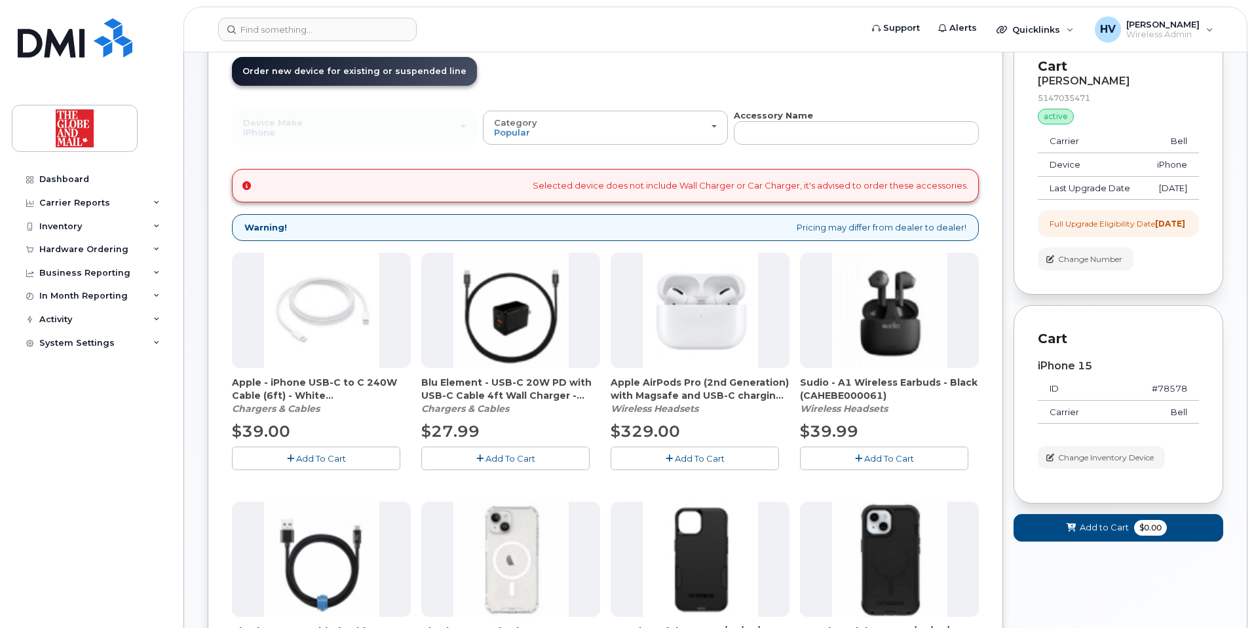
scroll to position [0, 0]
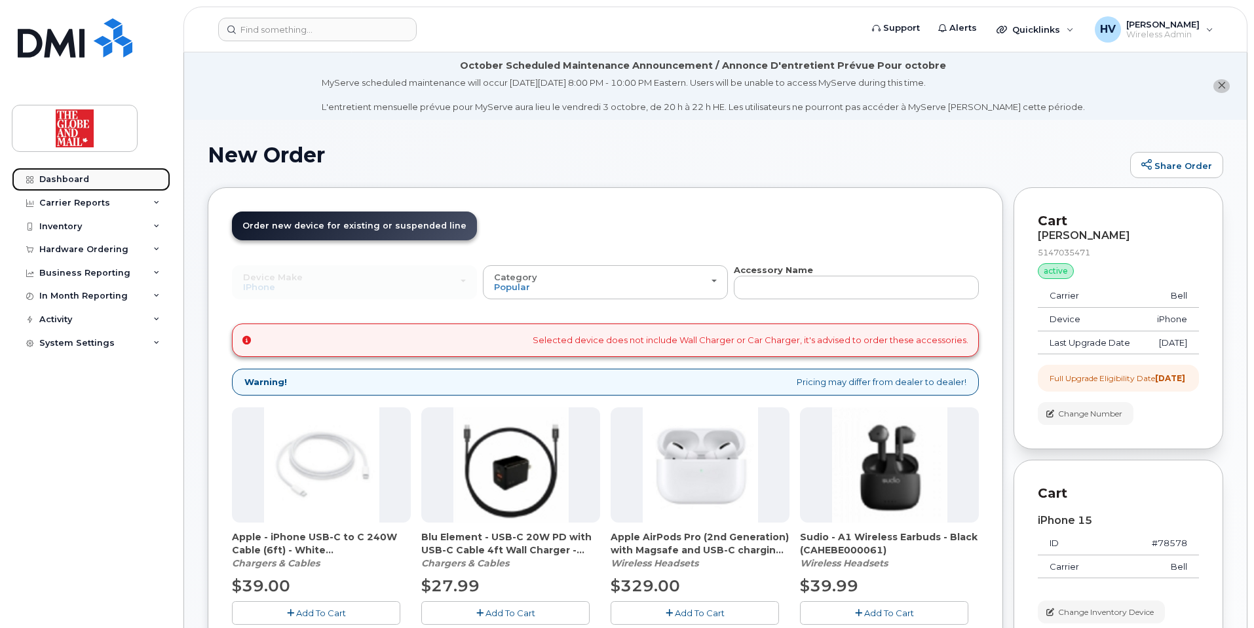
click at [68, 178] on div "Dashboard" at bounding box center [64, 179] width 50 height 10
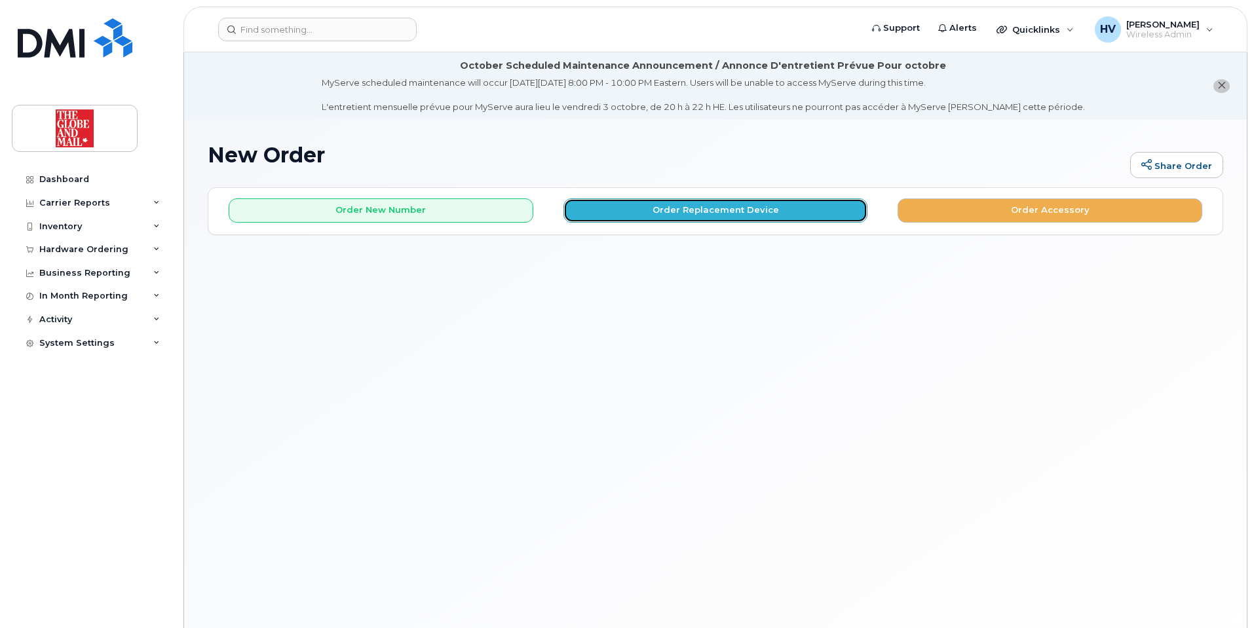
click at [723, 213] on button "Order Replacement Device" at bounding box center [715, 210] width 305 height 24
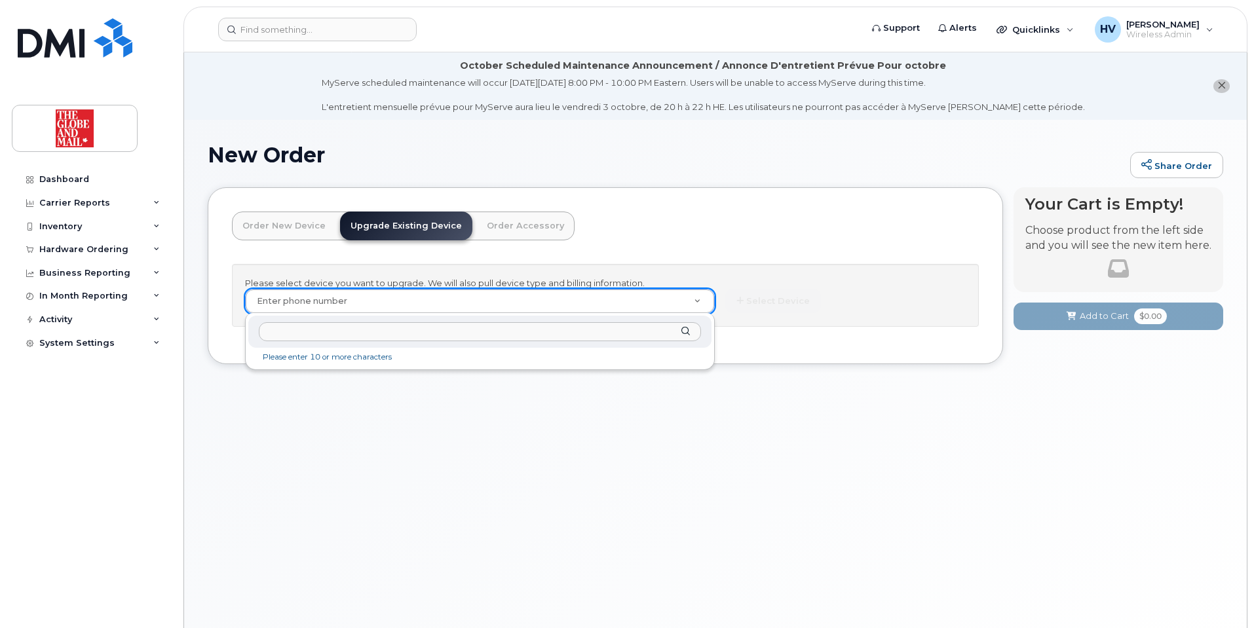
type input "5147035471"
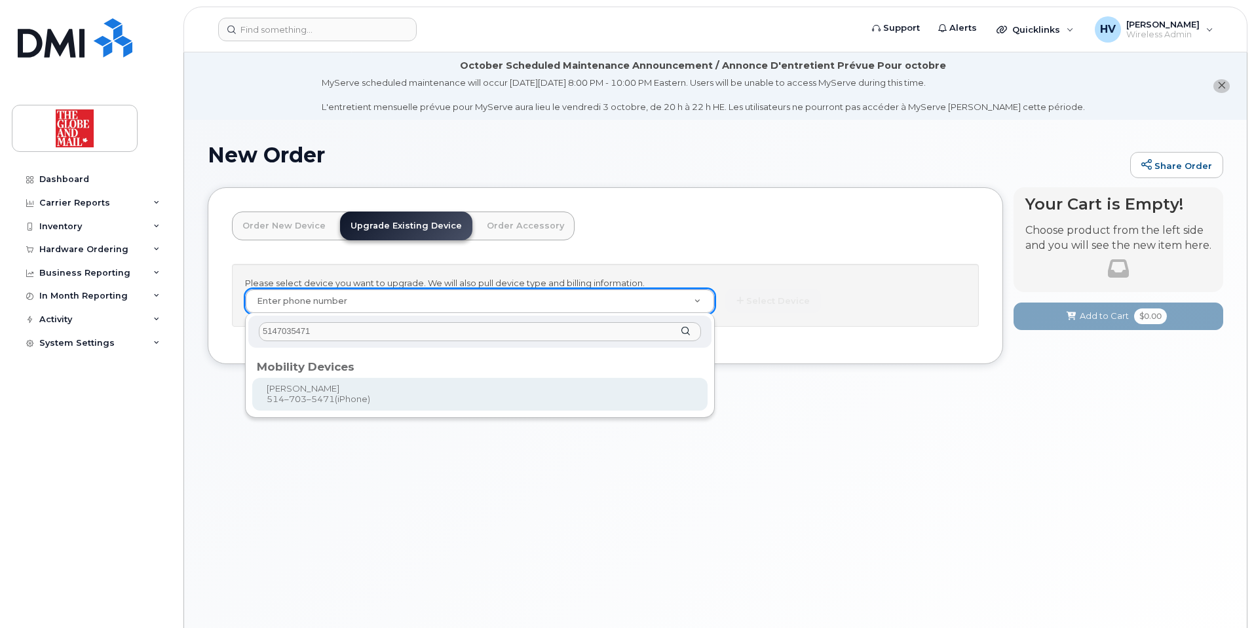
type input "244014"
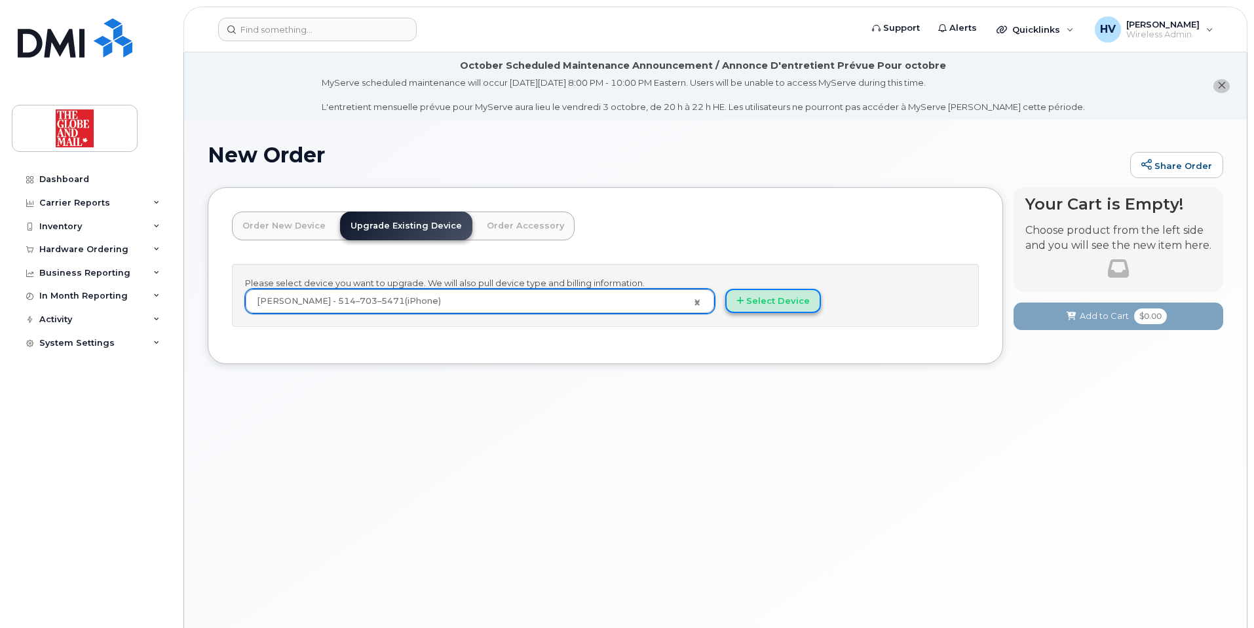
click at [772, 307] on button "Select Device" at bounding box center [773, 301] width 96 height 24
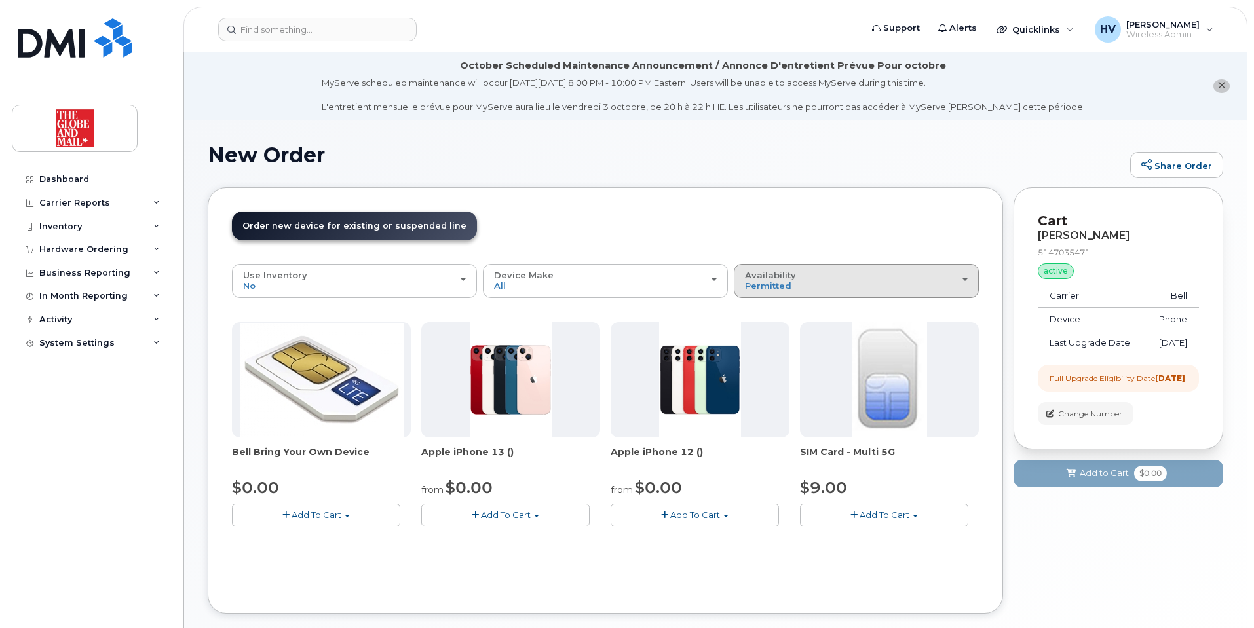
click at [965, 276] on div "Availability Permitted All" at bounding box center [856, 281] width 223 height 20
click at [760, 329] on label "All" at bounding box center [751, 333] width 28 height 16
click at [0, 0] on input "All" at bounding box center [0, 0] width 0 height 0
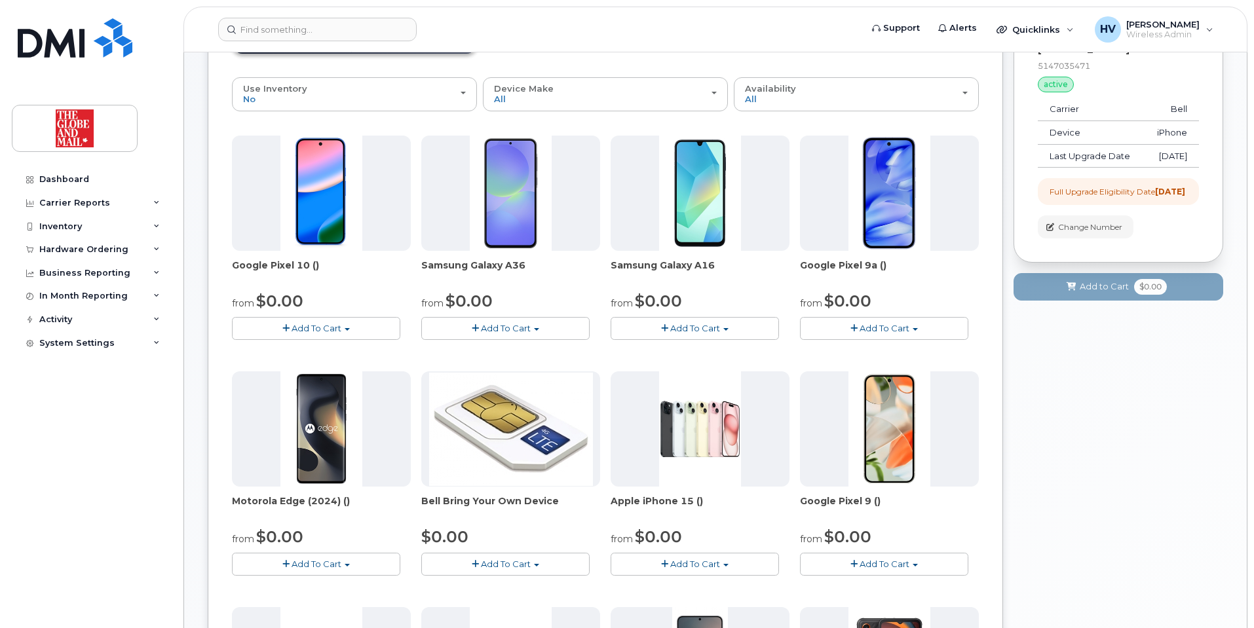
scroll to position [262, 0]
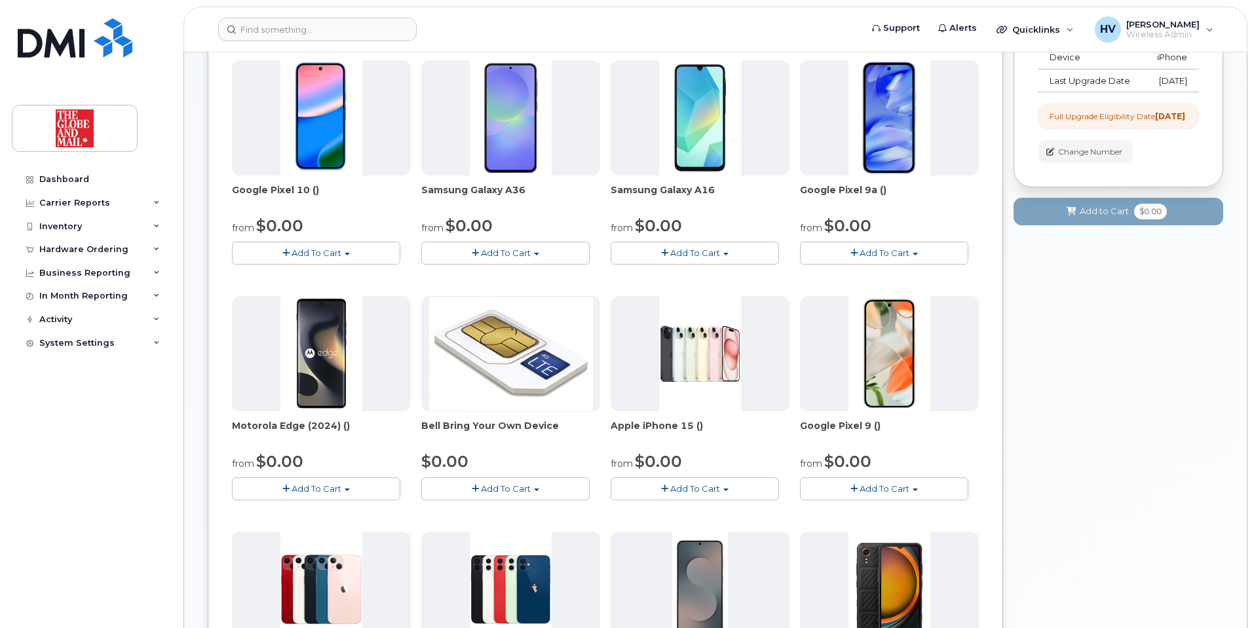
click at [683, 483] on button "Add To Cart" at bounding box center [694, 489] width 168 height 23
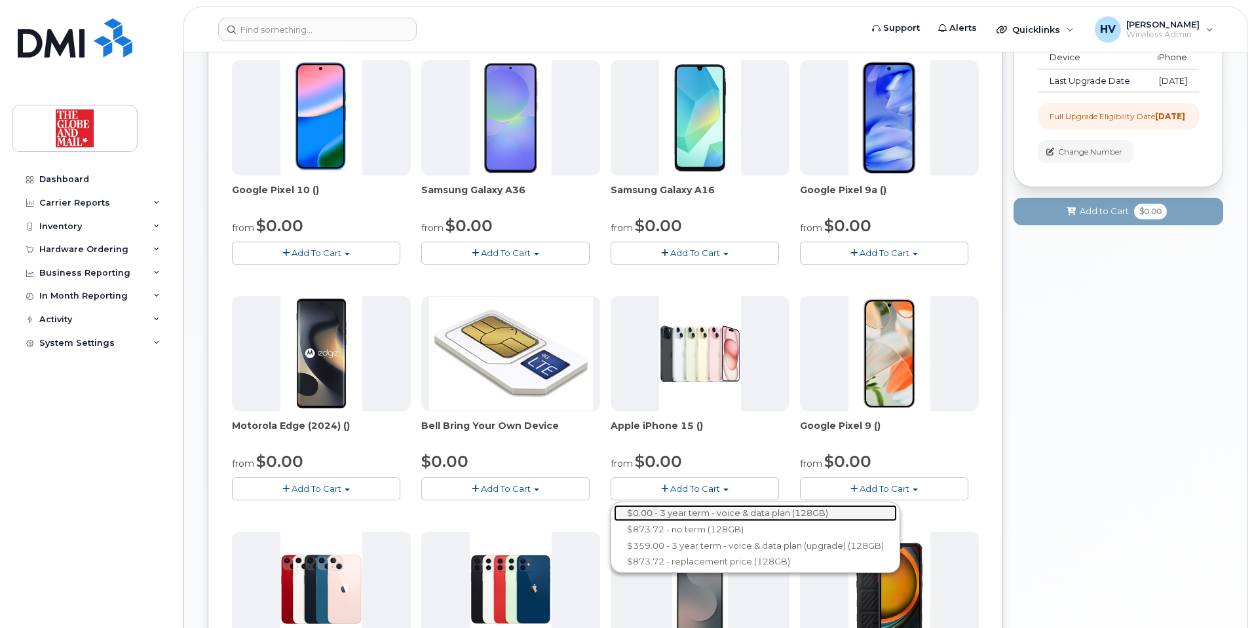
click at [683, 509] on link "$0.00 - 3 year term - voice & data plan (128GB)" at bounding box center [755, 513] width 283 height 16
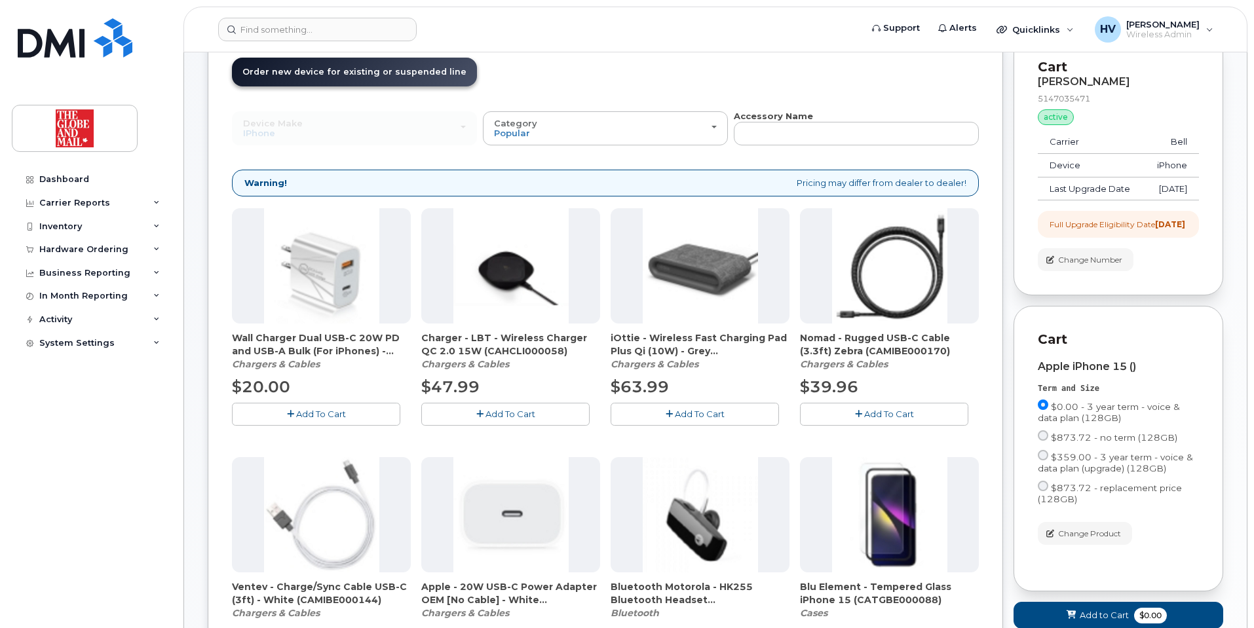
scroll to position [0, 0]
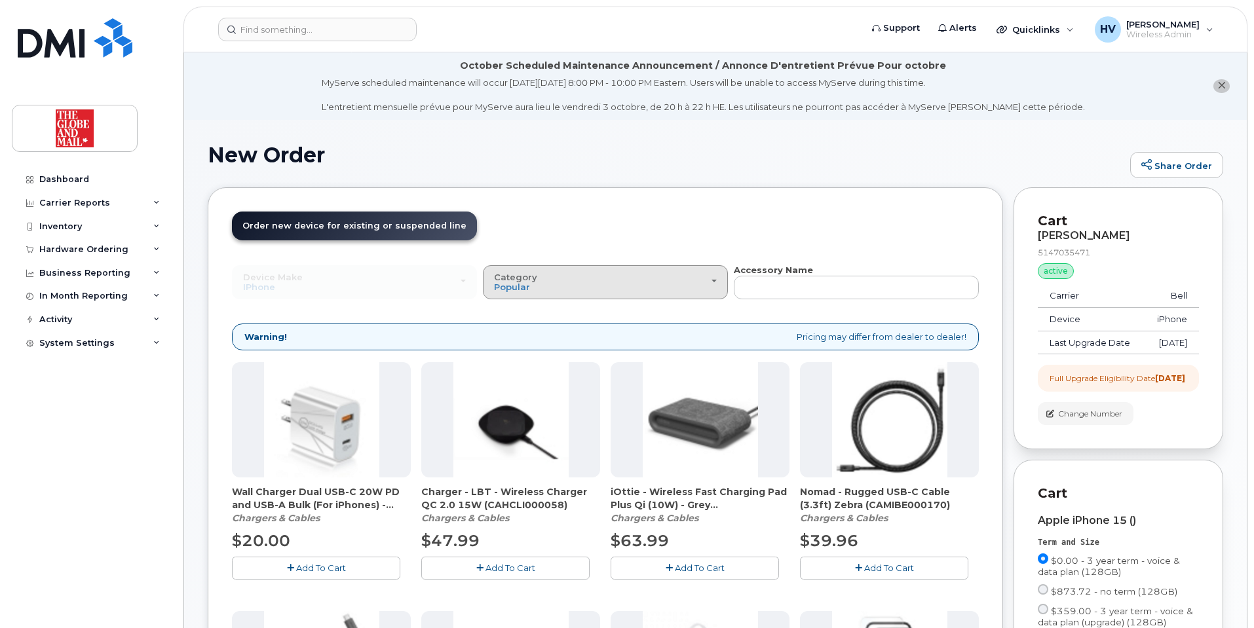
click at [704, 281] on div "Category Popular" at bounding box center [605, 282] width 223 height 20
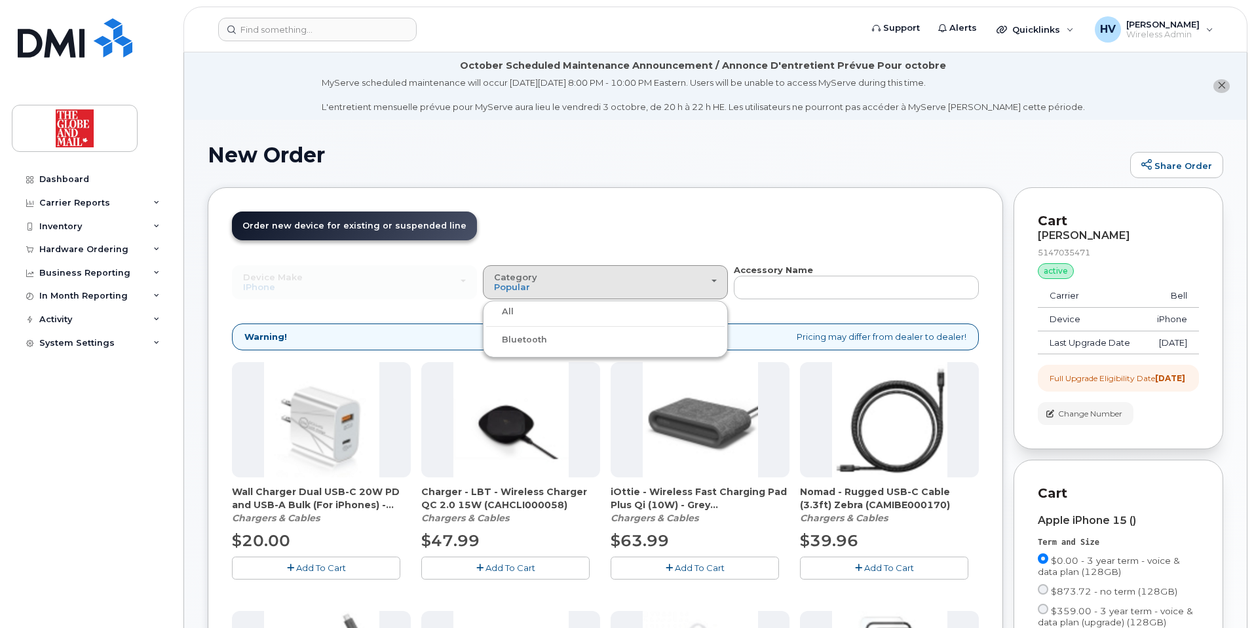
click at [512, 311] on label "All" at bounding box center [500, 312] width 28 height 16
click at [0, 0] on input "All" at bounding box center [0, 0] width 0 height 0
